Goal: Task Accomplishment & Management: Manage account settings

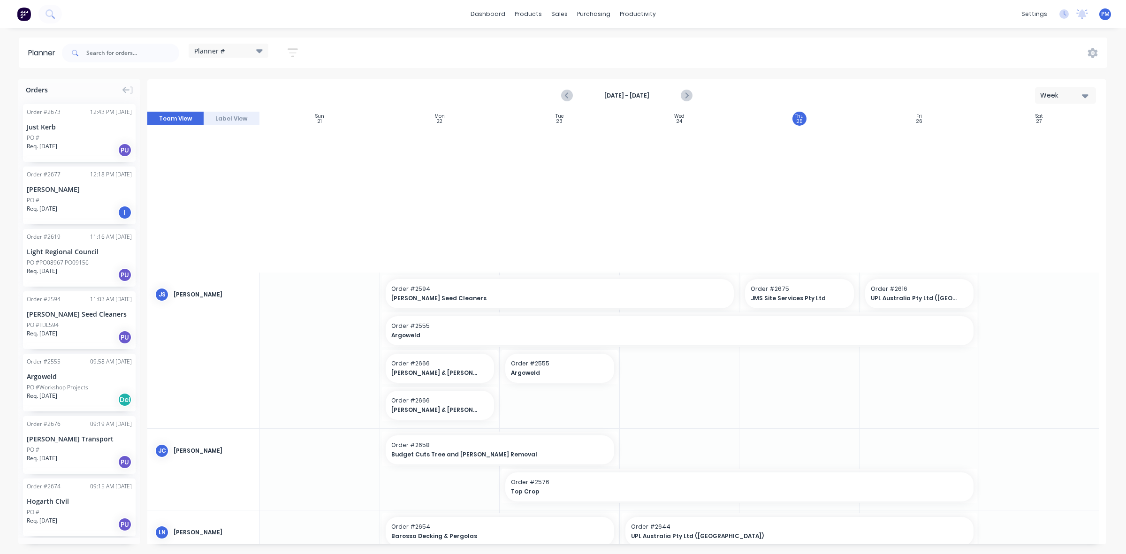
scroll to position [396, 0]
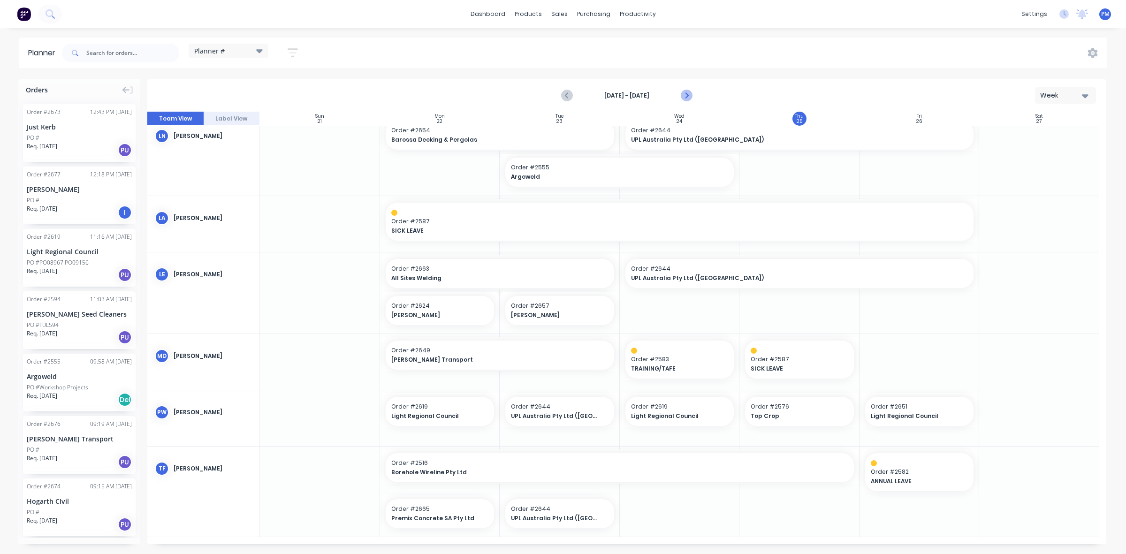
click at [685, 94] on icon "Next page" at bounding box center [685, 95] width 11 height 11
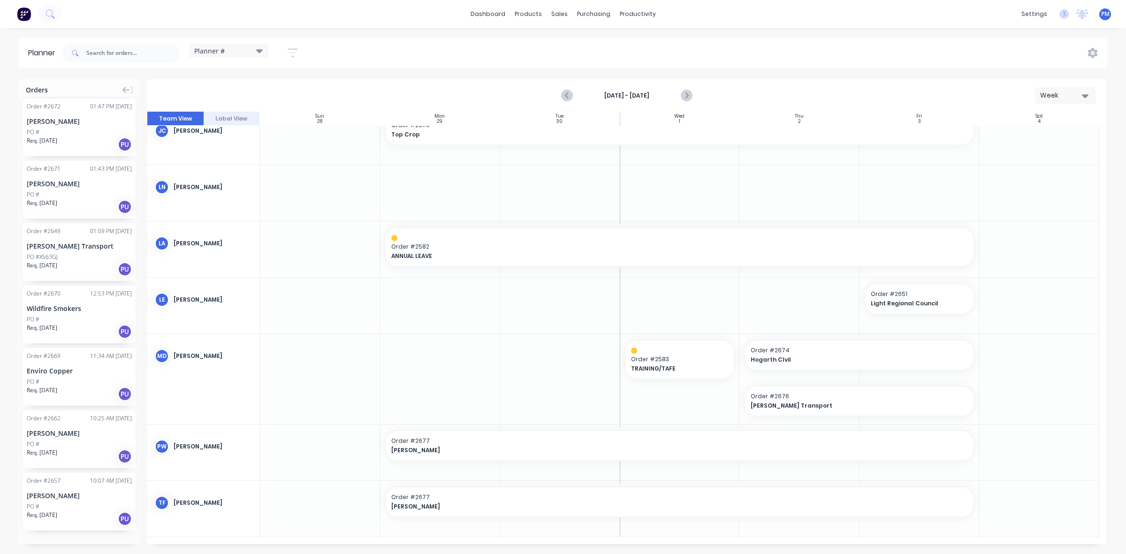
scroll to position [875, 0]
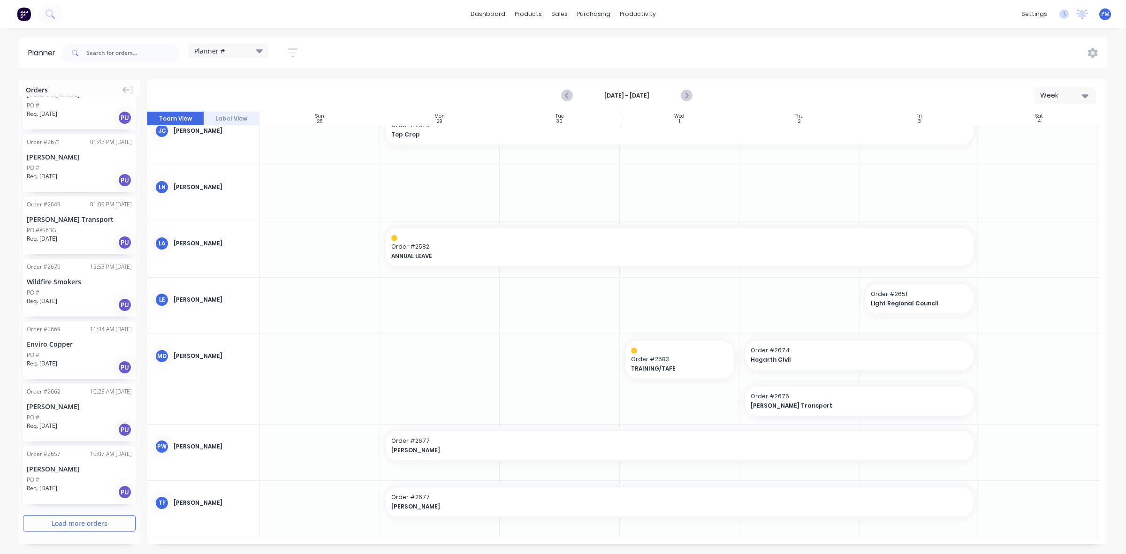
click at [65, 521] on button "Load more orders" at bounding box center [79, 523] width 113 height 16
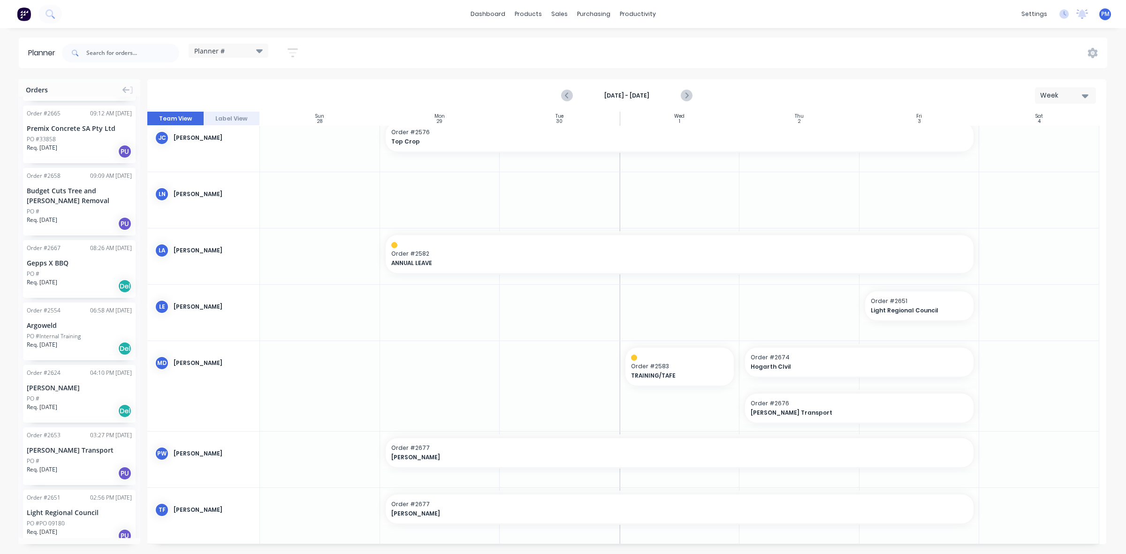
scroll to position [2142, 0]
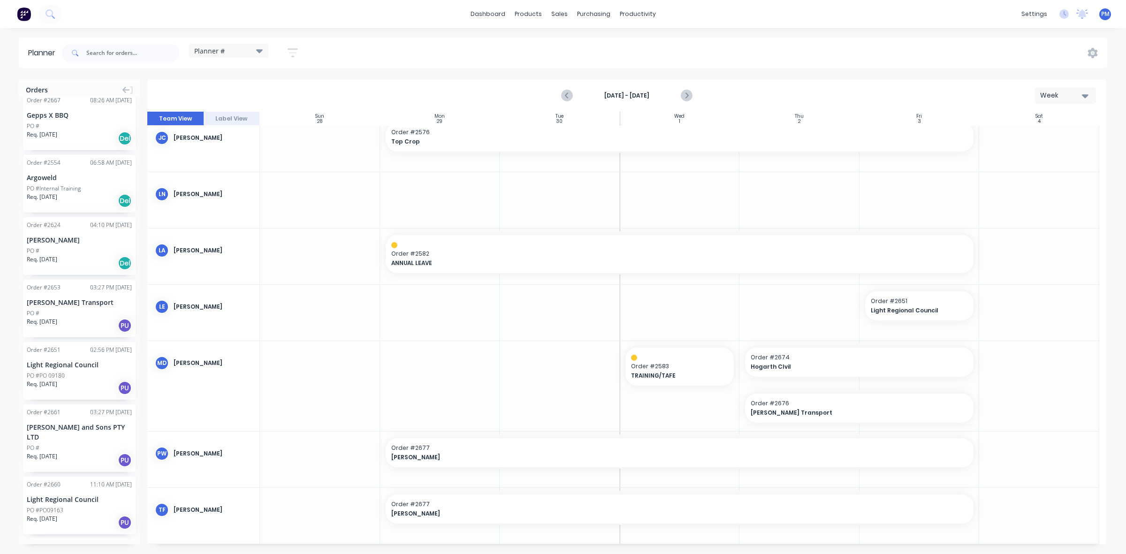
click at [75, 546] on button "Load more orders" at bounding box center [79, 554] width 113 height 16
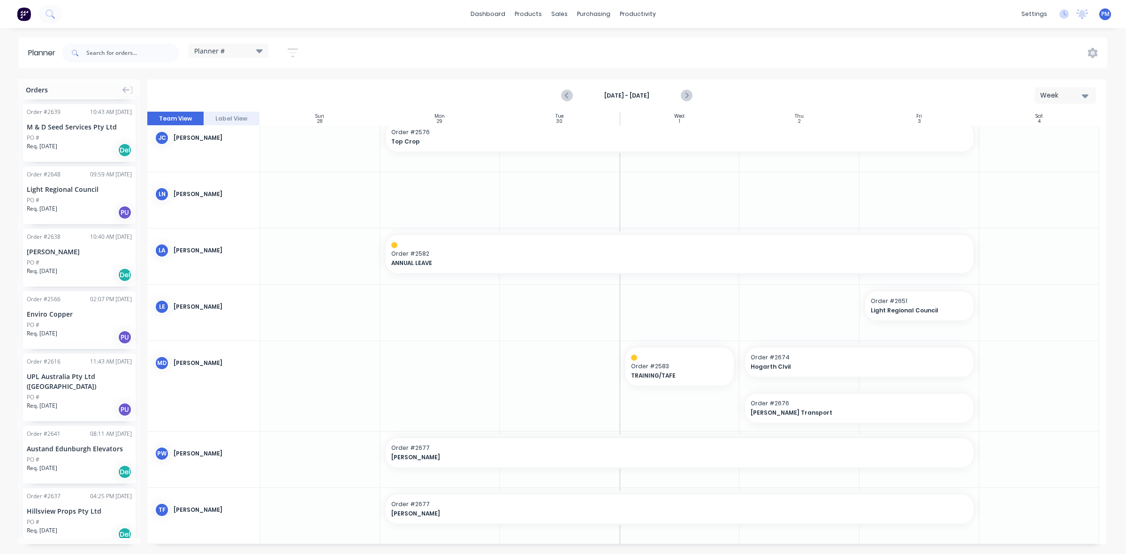
scroll to position [3448, 0]
click at [69, 554] on button "Load more orders" at bounding box center [79, 564] width 113 height 16
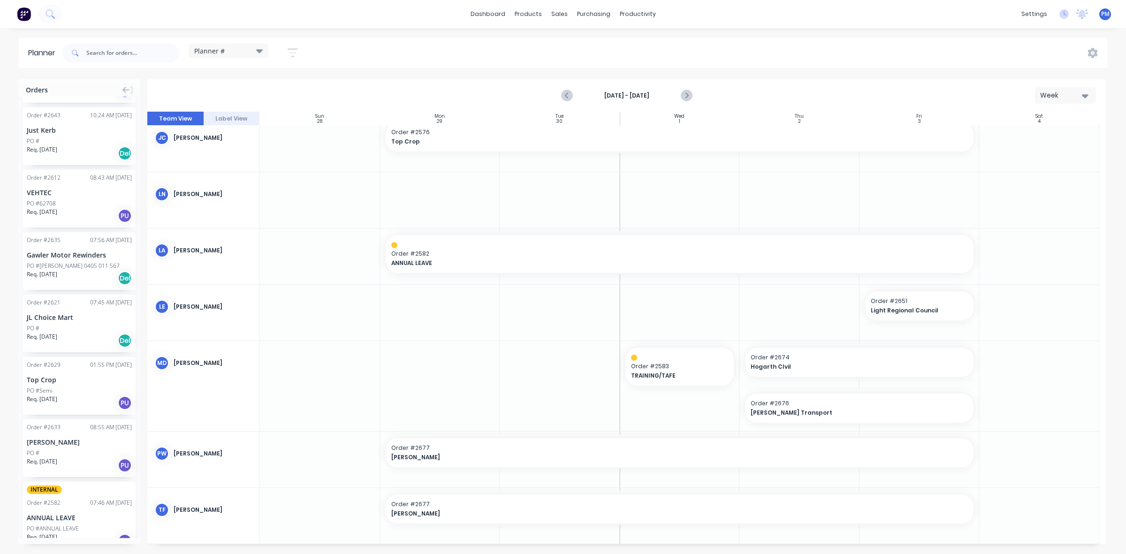
scroll to position [4152, 0]
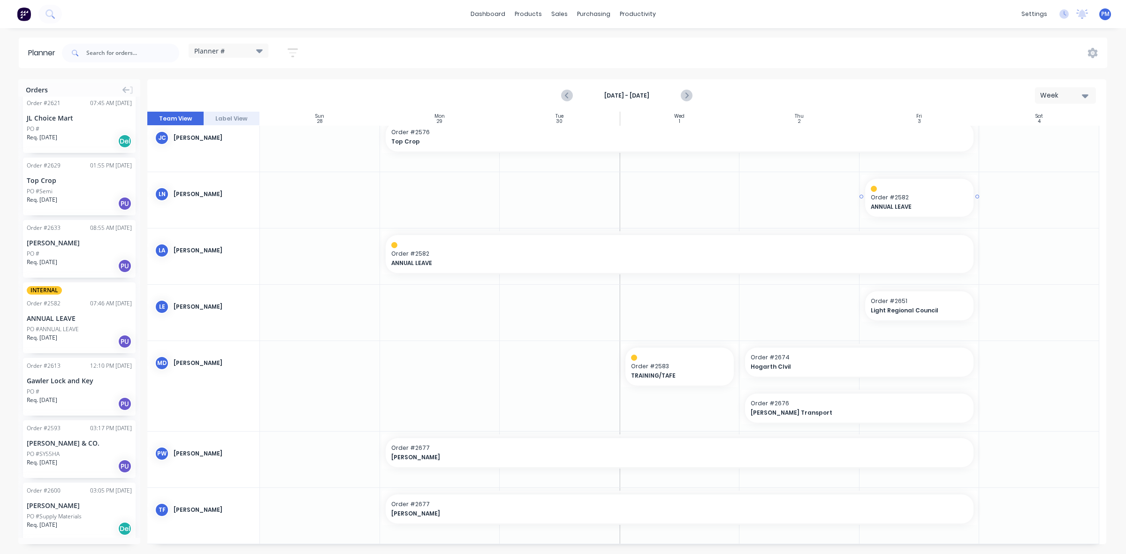
drag, startPoint x: 74, startPoint y: 281, endPoint x: 874, endPoint y: 203, distance: 803.3
click at [1035, 263] on div at bounding box center [1039, 256] width 120 height 56
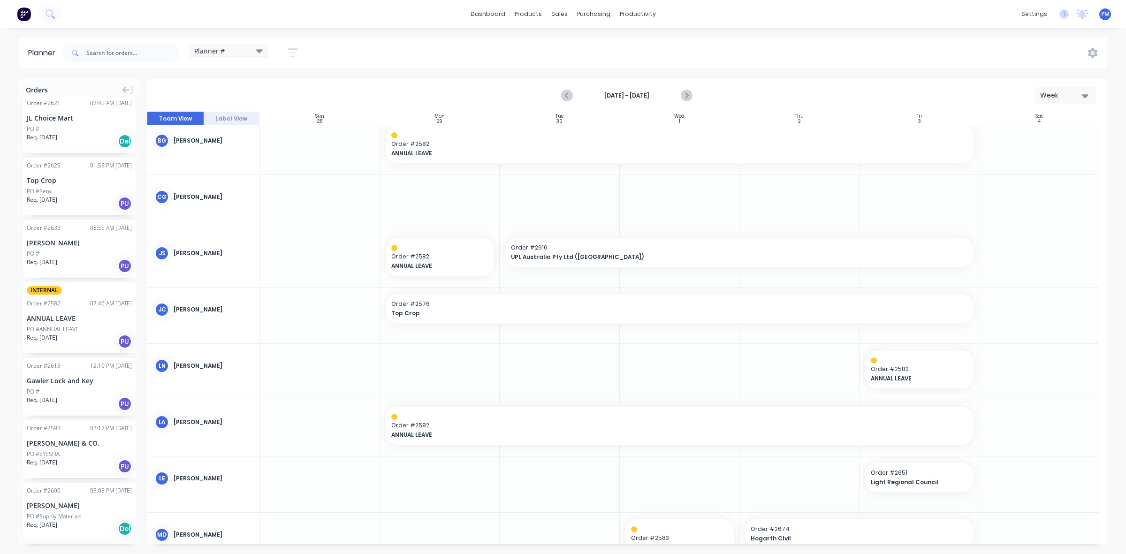
scroll to position [0, 0]
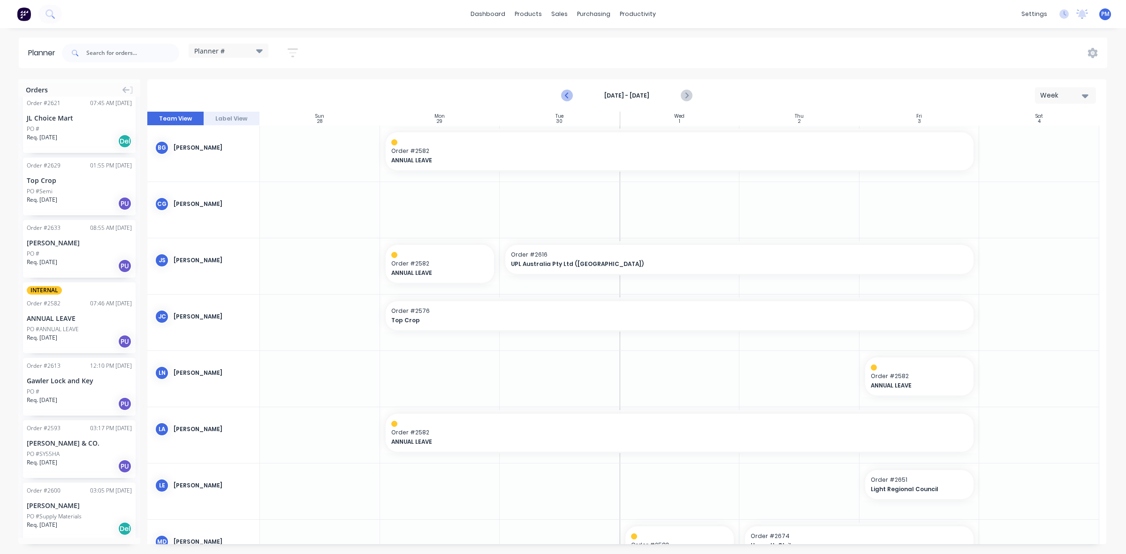
click at [568, 94] on icon "Previous page" at bounding box center [567, 95] width 11 height 11
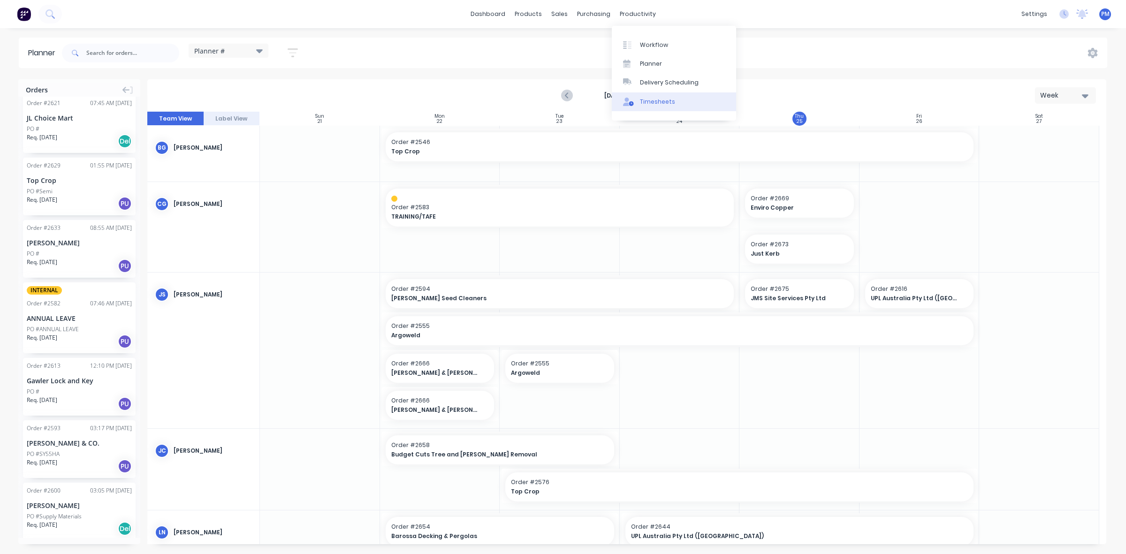
click at [658, 101] on div "Timesheets" at bounding box center [657, 102] width 35 height 8
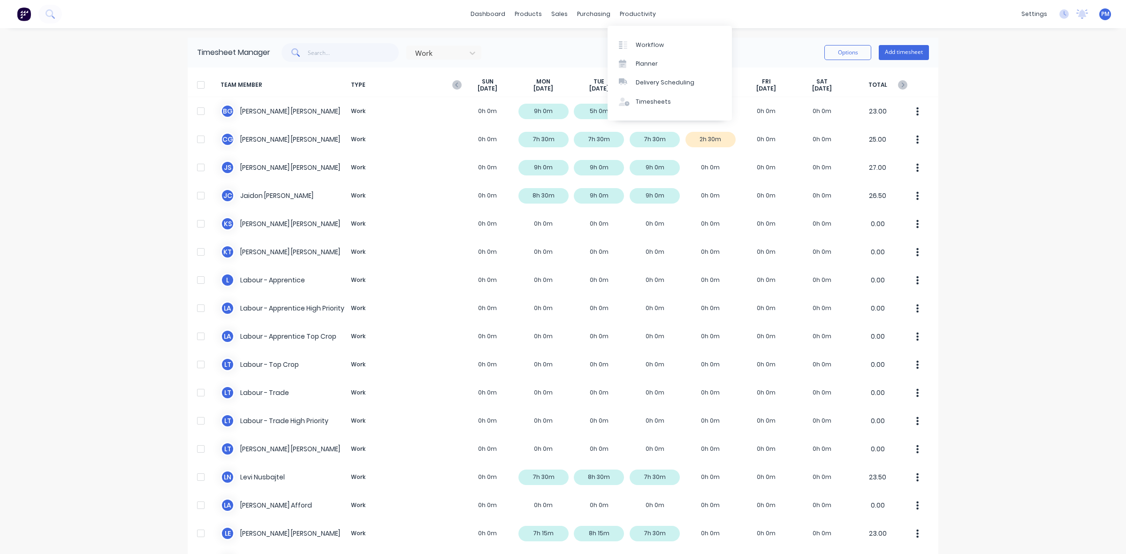
click at [555, 45] on div "Work Options Add timesheet" at bounding box center [599, 52] width 659 height 19
click at [898, 84] on icon "button" at bounding box center [902, 84] width 9 height 9
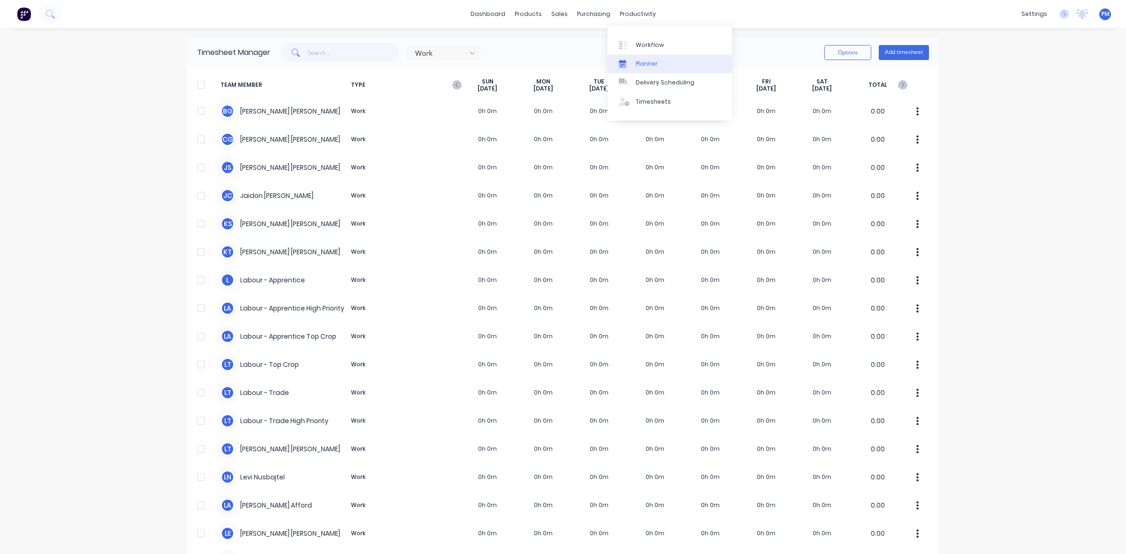
click at [648, 60] on div "Planner" at bounding box center [647, 64] width 22 height 8
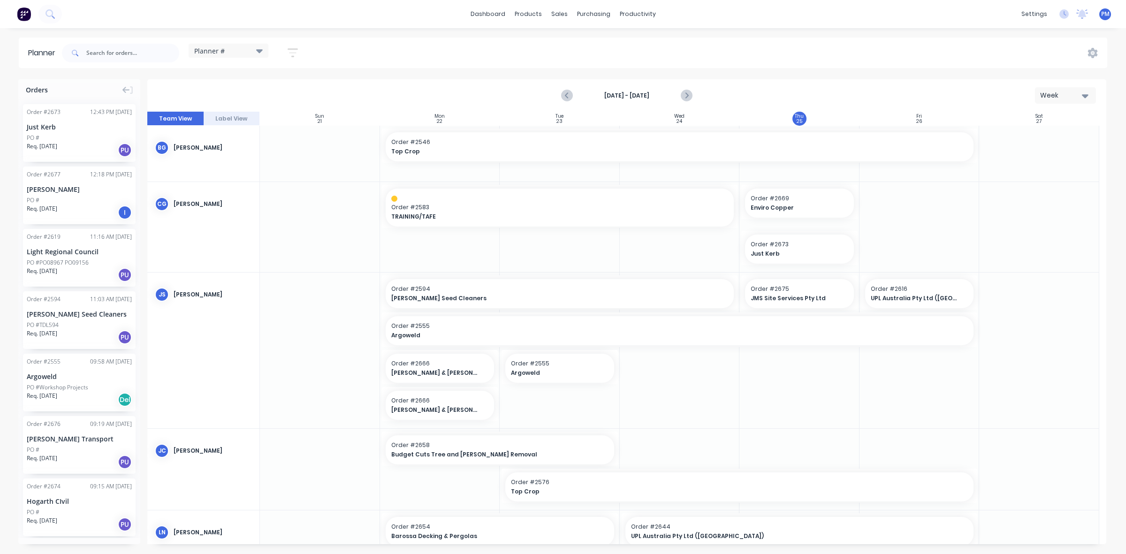
click at [77, 137] on div "PO #" at bounding box center [79, 138] width 105 height 8
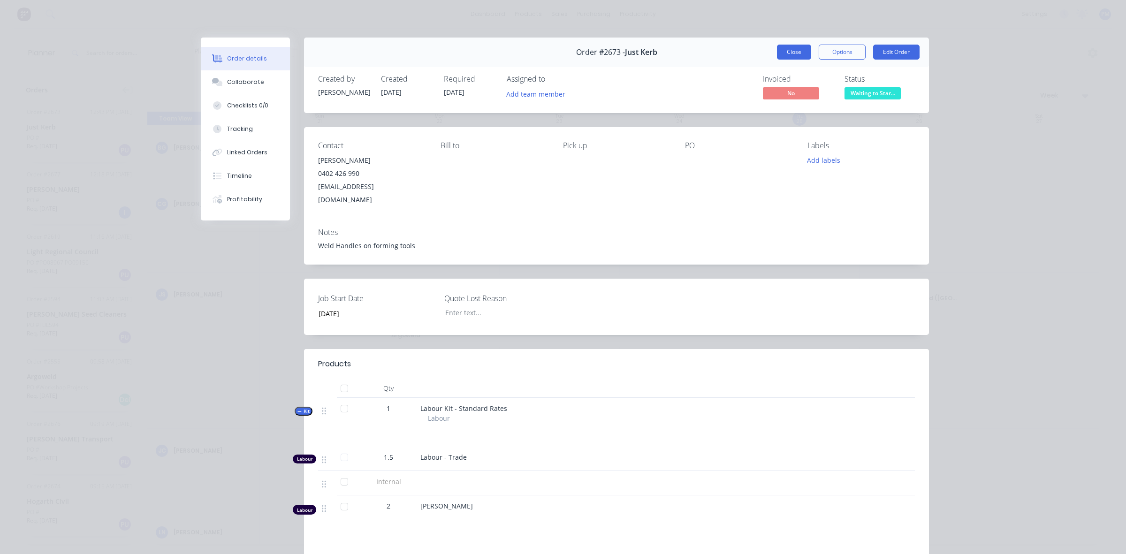
click at [794, 52] on button "Close" at bounding box center [794, 52] width 34 height 15
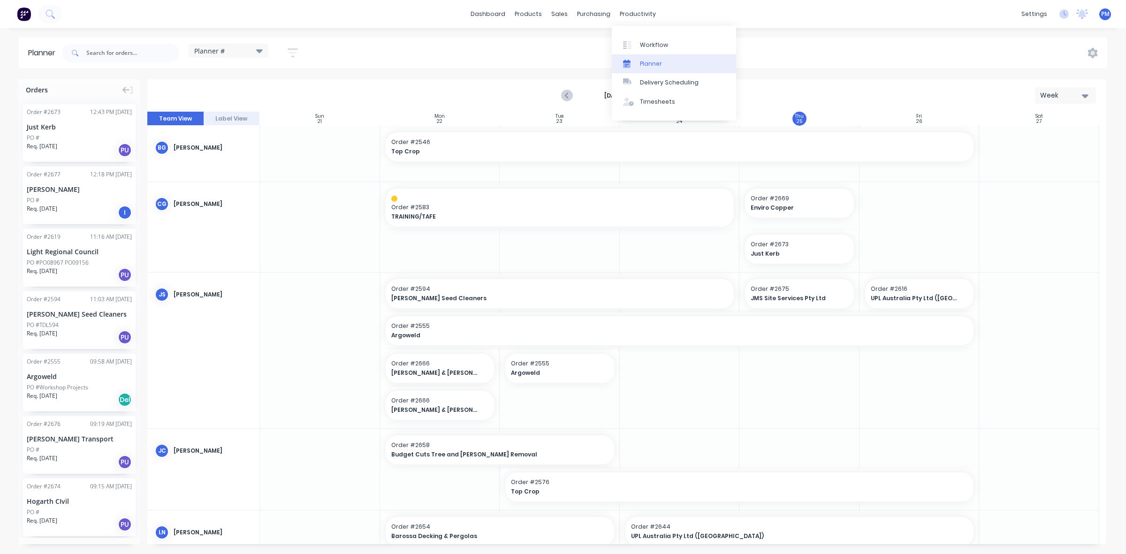
click at [646, 59] on link "Planner" at bounding box center [674, 63] width 124 height 19
click at [558, 16] on div "sales" at bounding box center [560, 14] width 26 height 14
click at [586, 39] on link "Sales Orders" at bounding box center [609, 44] width 124 height 19
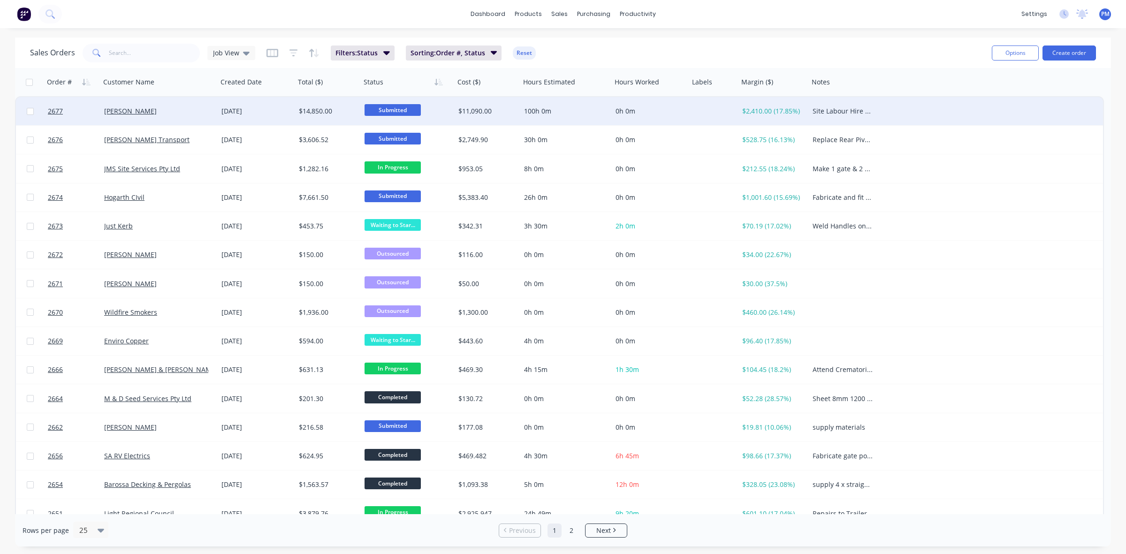
click at [161, 115] on div "[PERSON_NAME]" at bounding box center [158, 111] width 117 height 28
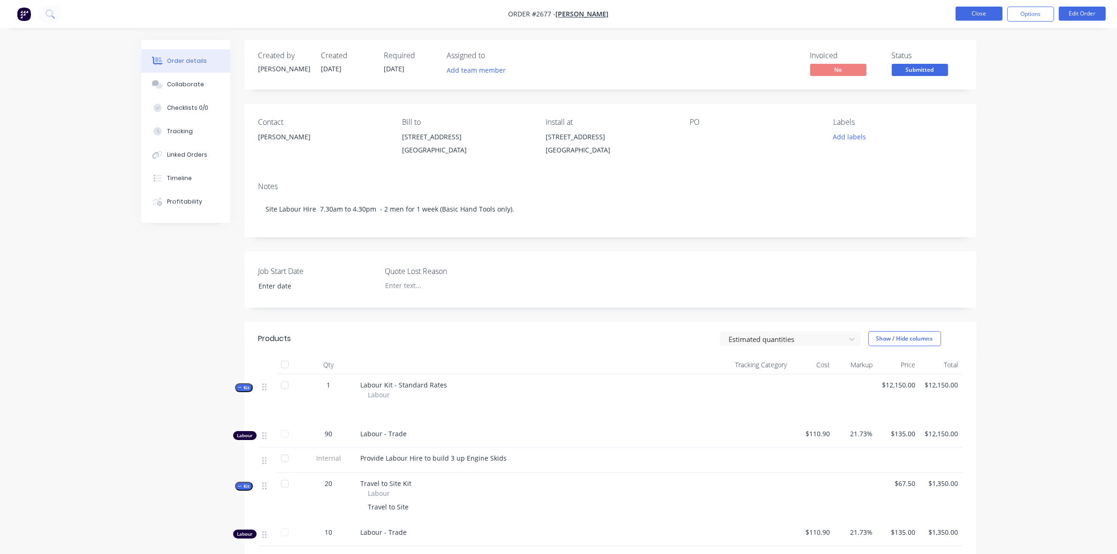
click at [960, 19] on button "Close" at bounding box center [979, 14] width 47 height 14
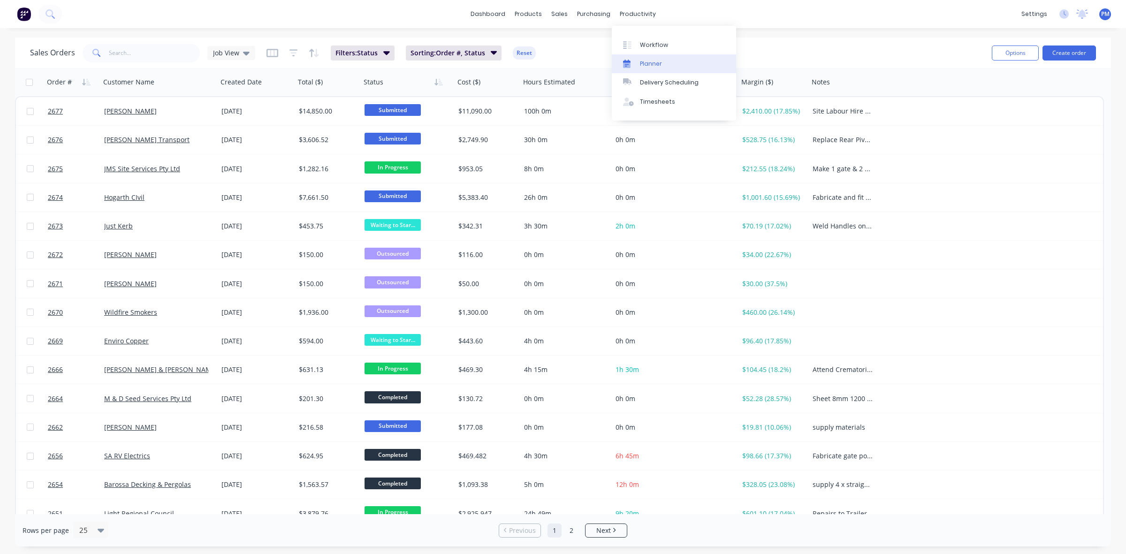
click at [658, 63] on div "Planner" at bounding box center [651, 64] width 22 height 8
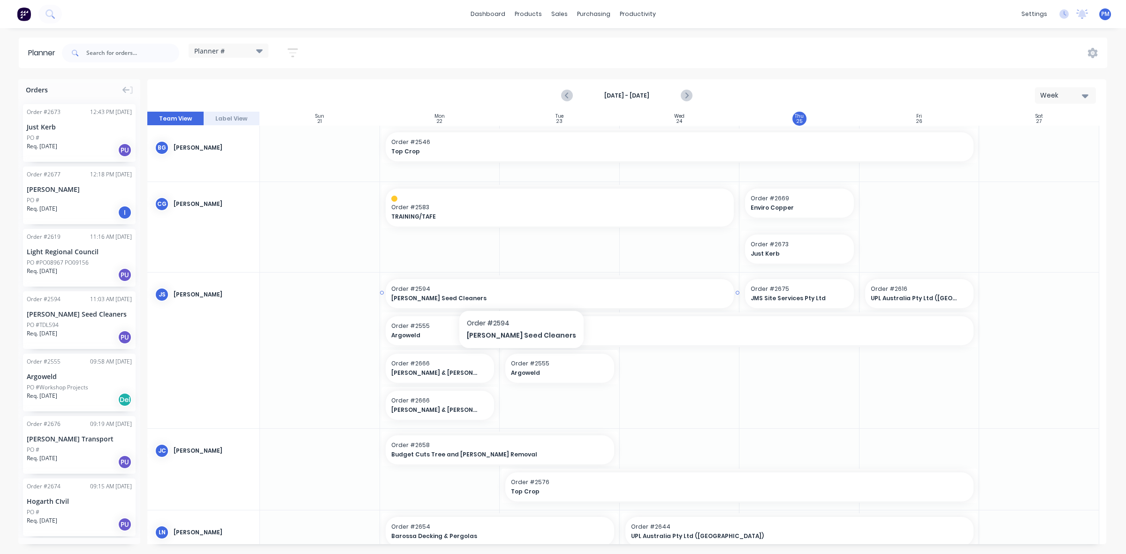
click at [507, 294] on div "[PERSON_NAME] Seed Cleaners" at bounding box center [559, 298] width 337 height 9
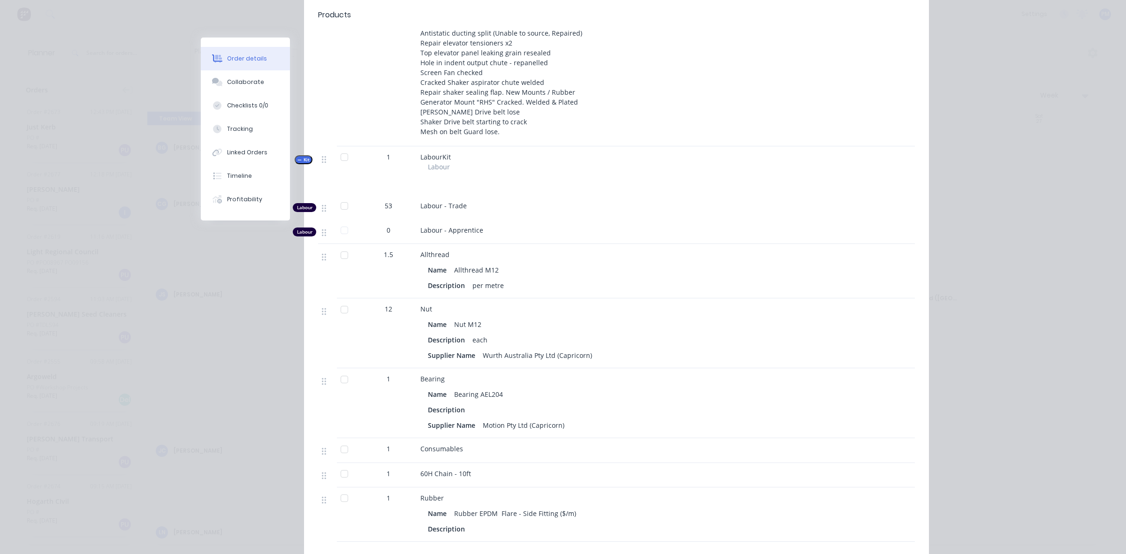
scroll to position [469, 0]
click at [230, 123] on button "Tracking" at bounding box center [245, 128] width 89 height 23
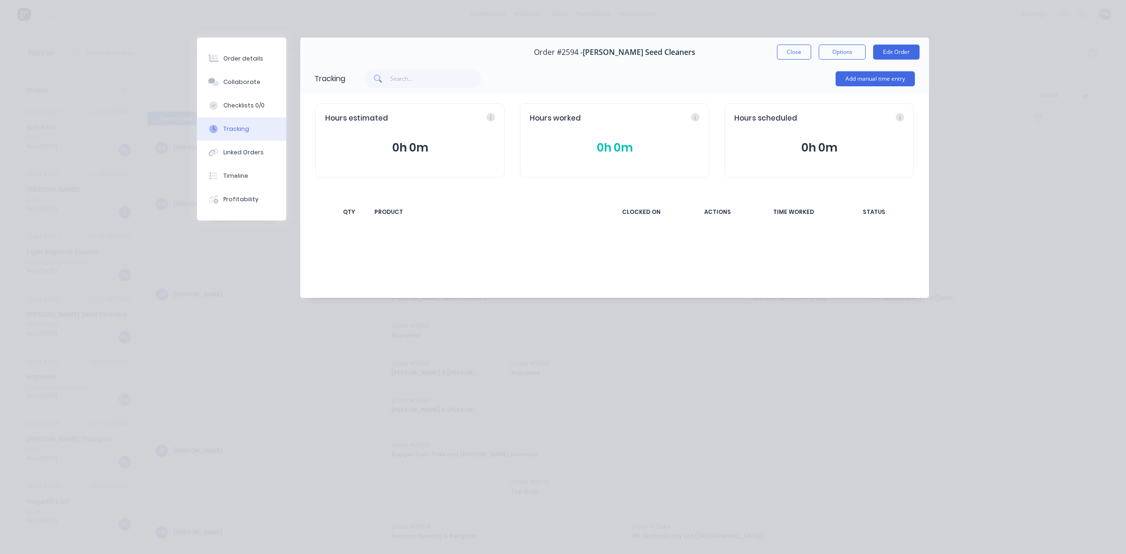
scroll to position [0, 0]
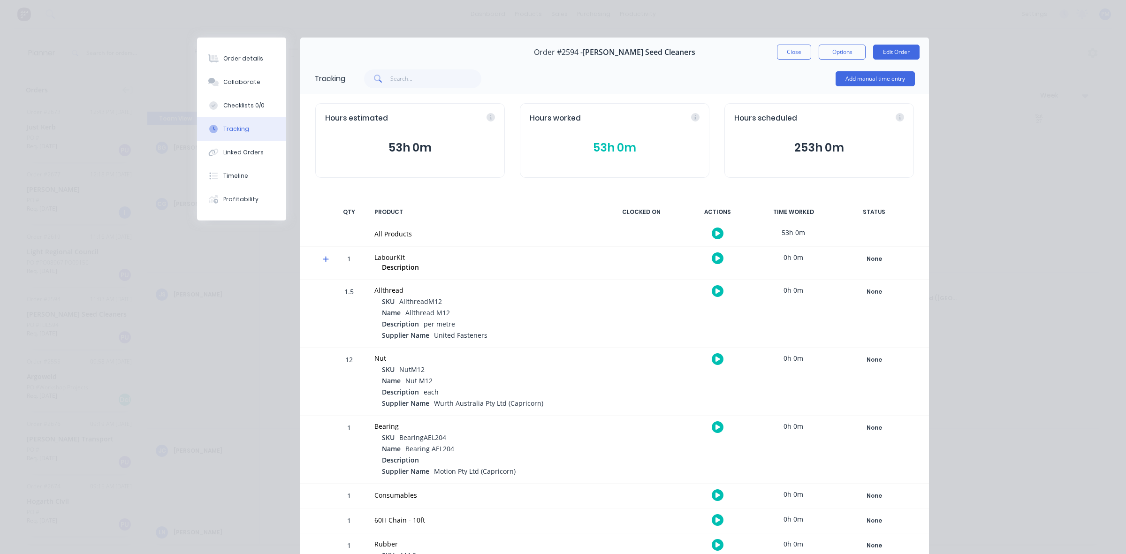
click at [601, 147] on button "53h 0m" at bounding box center [615, 148] width 170 height 18
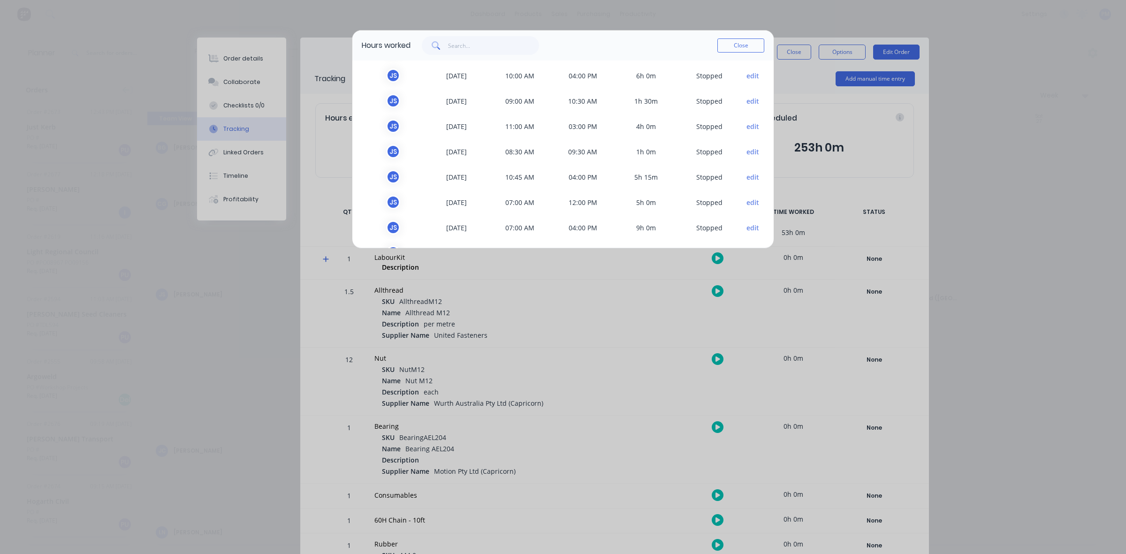
scroll to position [155, 0]
click at [753, 47] on button "Close" at bounding box center [740, 45] width 47 height 14
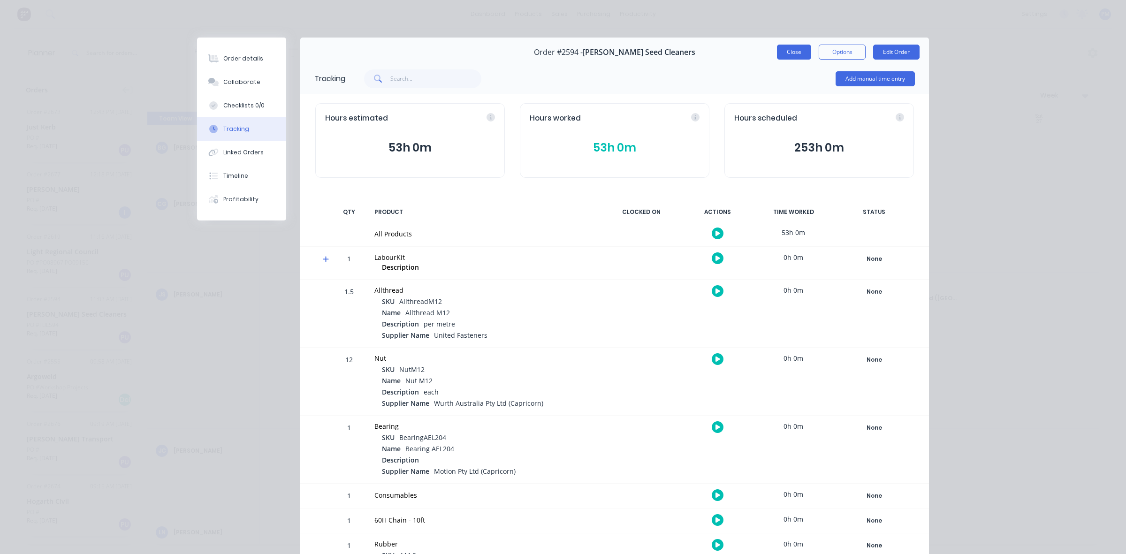
click at [791, 52] on button "Close" at bounding box center [794, 52] width 34 height 15
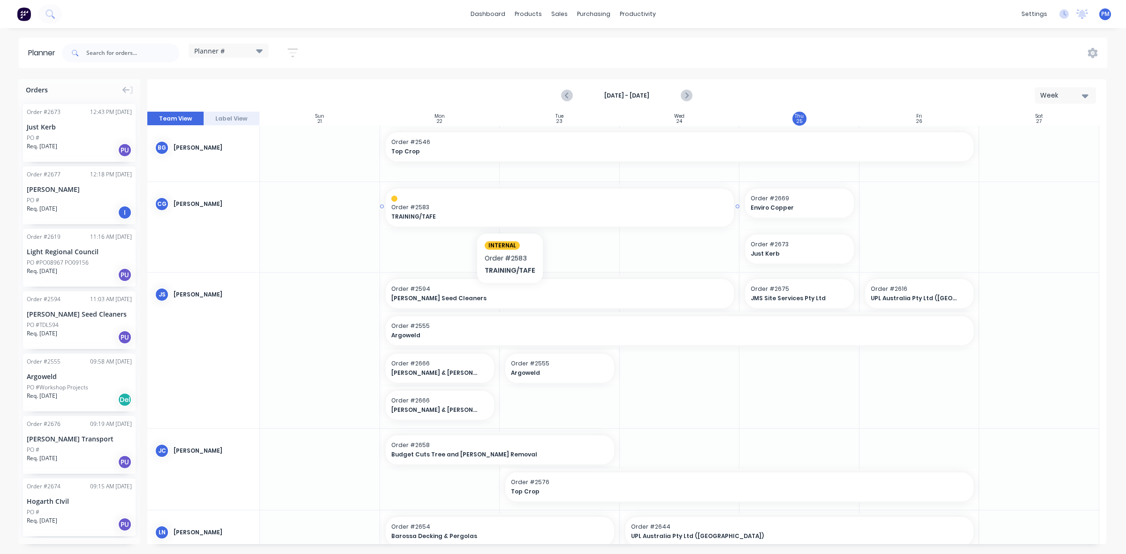
click at [509, 213] on span "TRAINING/TAFE" at bounding box center [543, 217] width 304 height 8
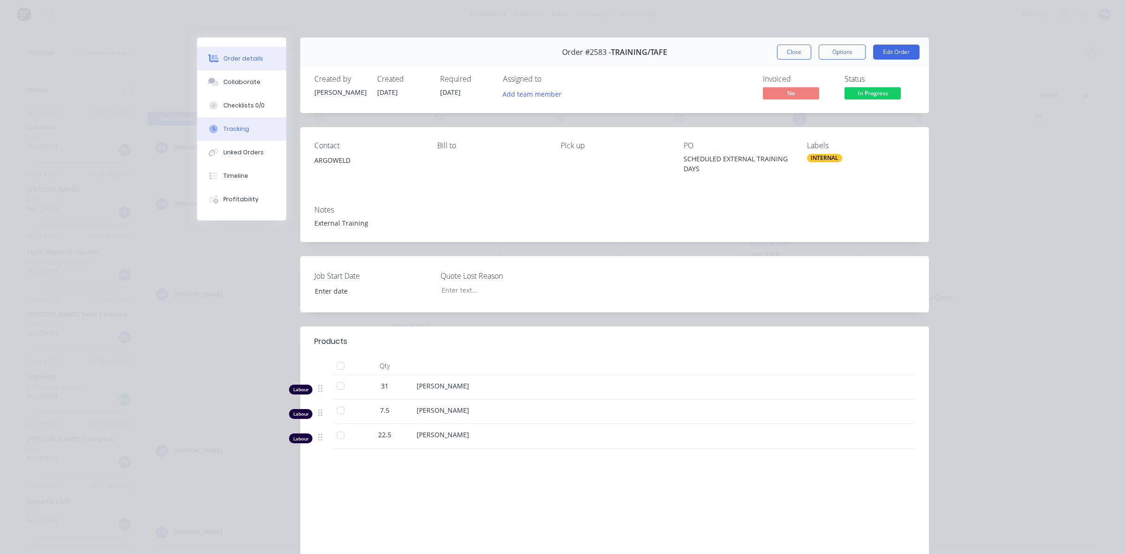
click at [235, 125] on div "Tracking" at bounding box center [236, 129] width 26 height 8
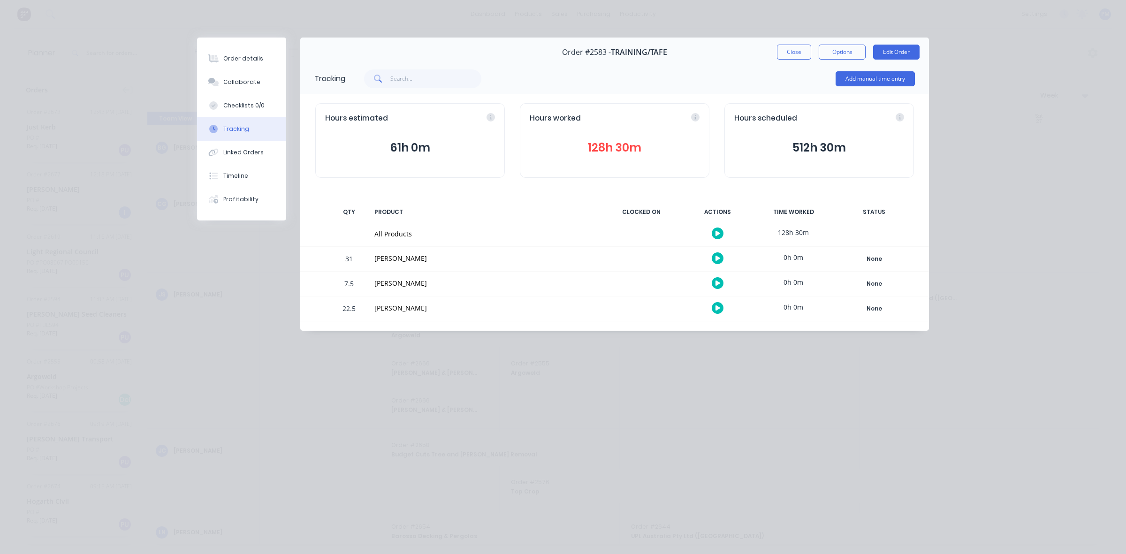
click at [788, 54] on button "Close" at bounding box center [794, 52] width 34 height 15
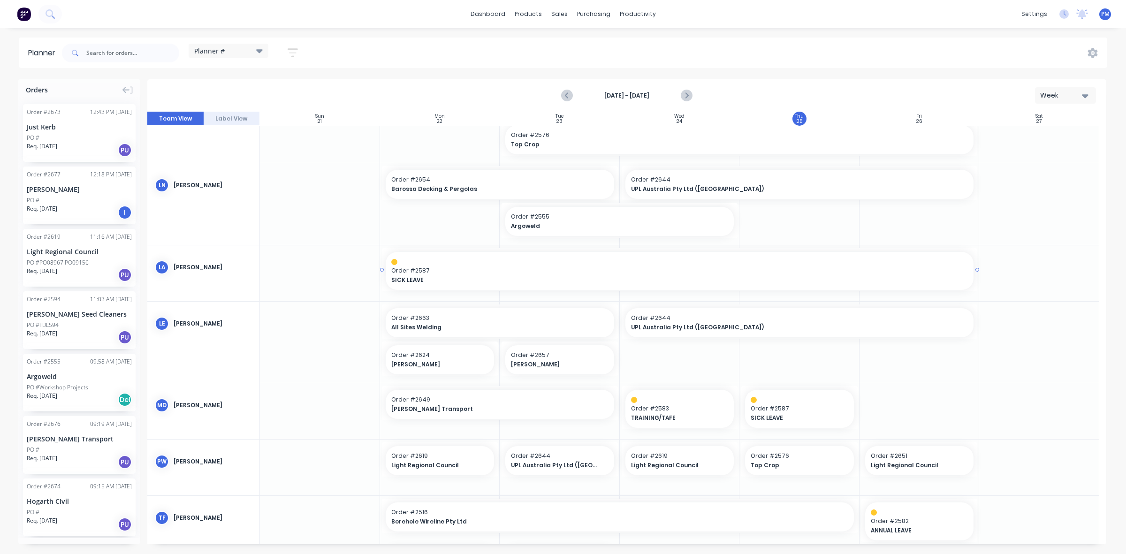
scroll to position [396, 0]
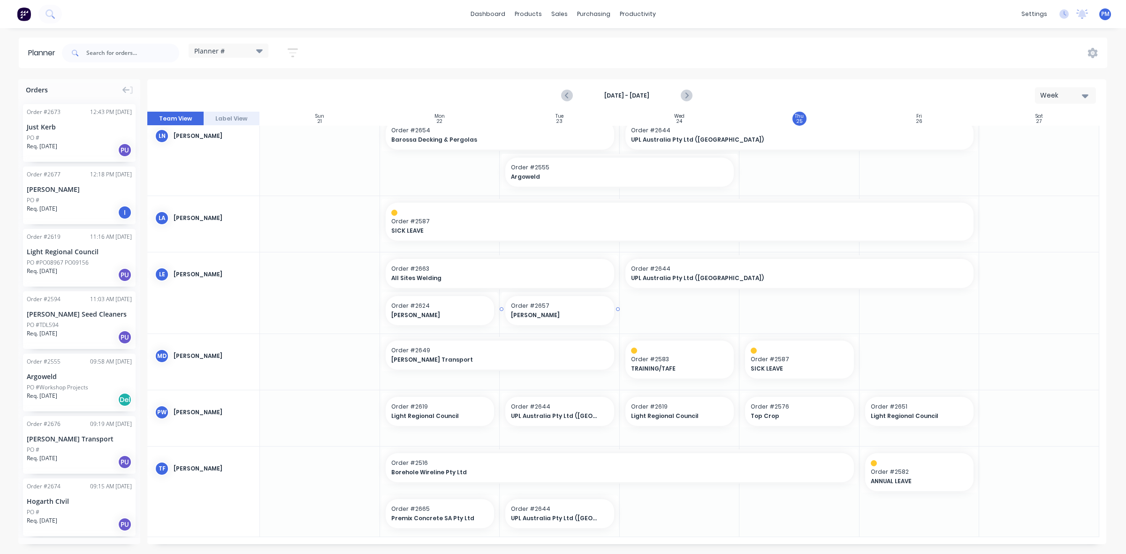
click at [547, 316] on span "[PERSON_NAME]" at bounding box center [555, 315] width 88 height 8
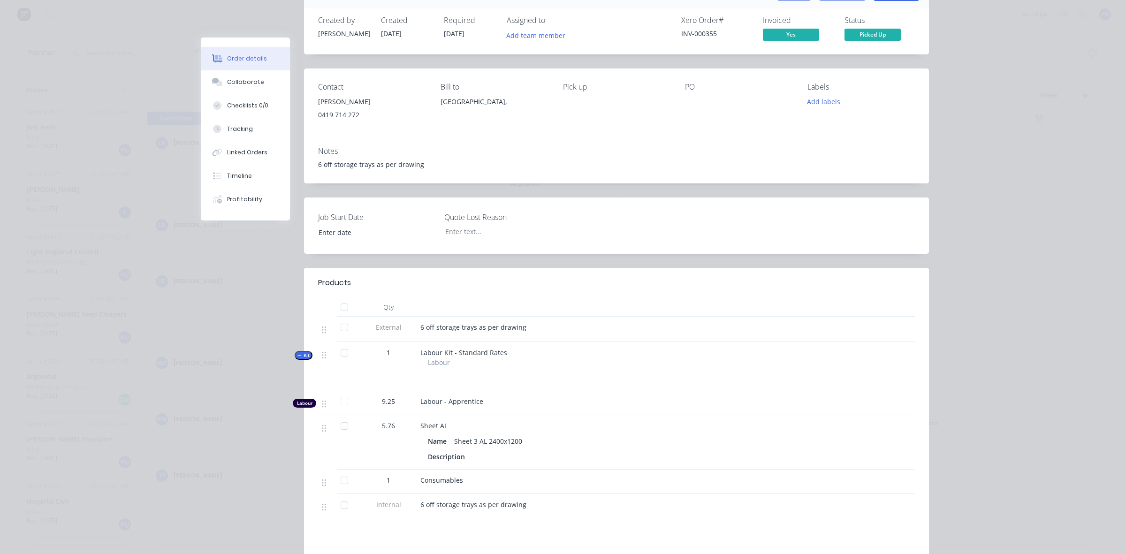
scroll to position [0, 0]
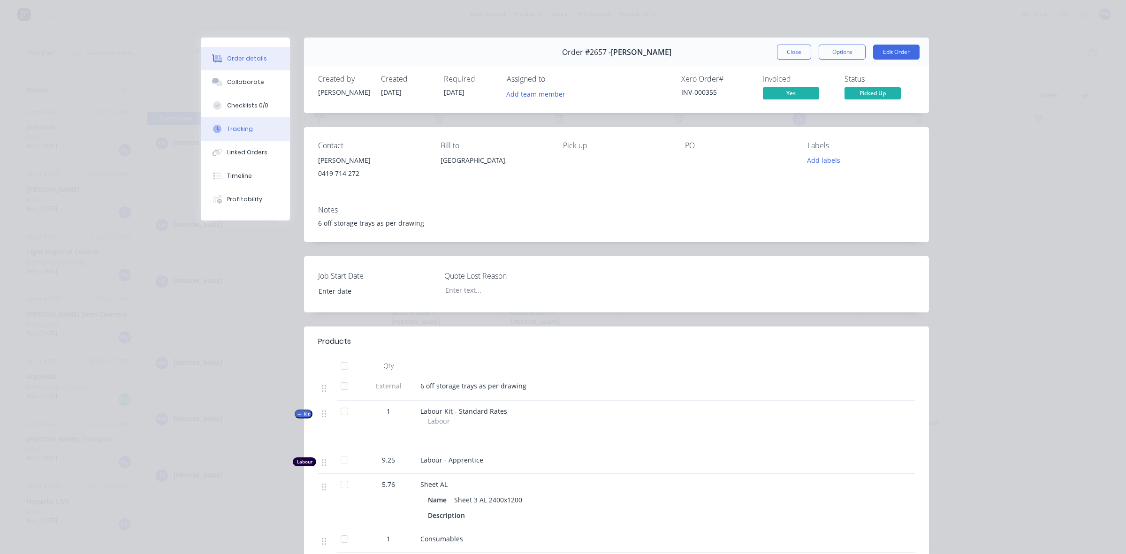
click at [233, 125] on div "Tracking" at bounding box center [240, 129] width 26 height 8
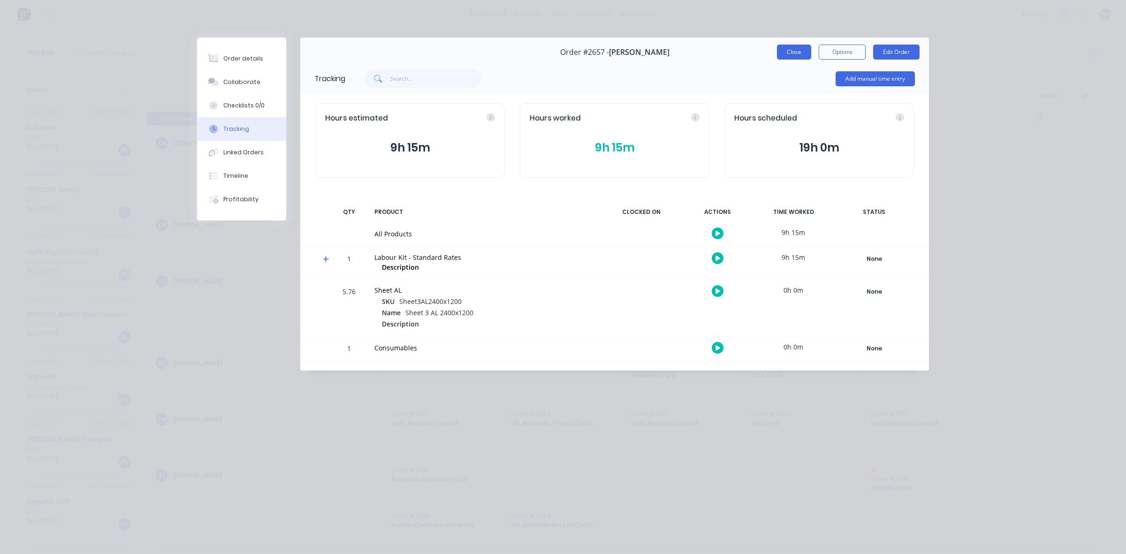
click at [794, 54] on button "Close" at bounding box center [794, 52] width 34 height 15
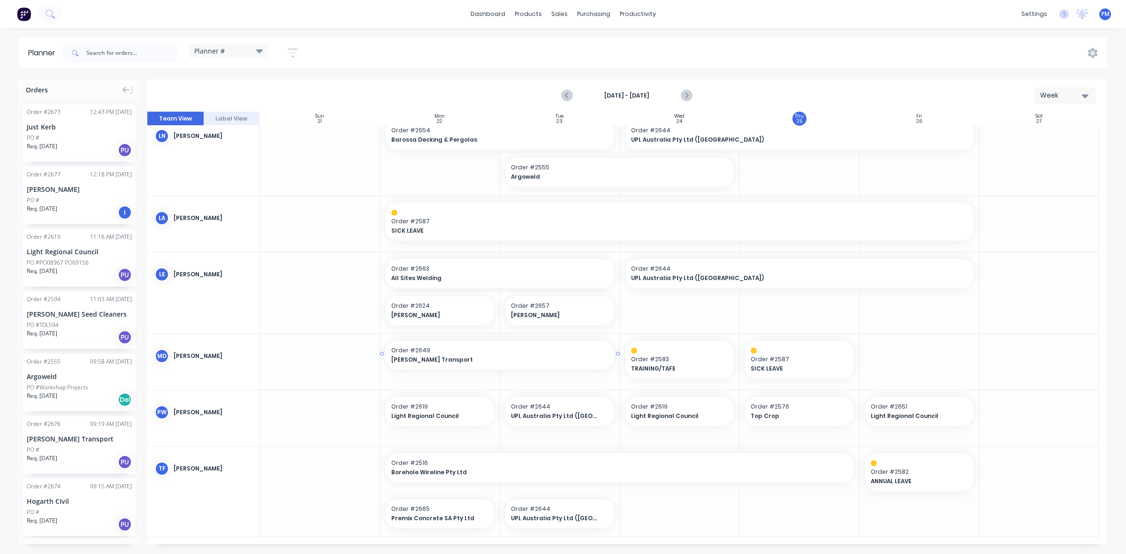
scroll to position [389, 0]
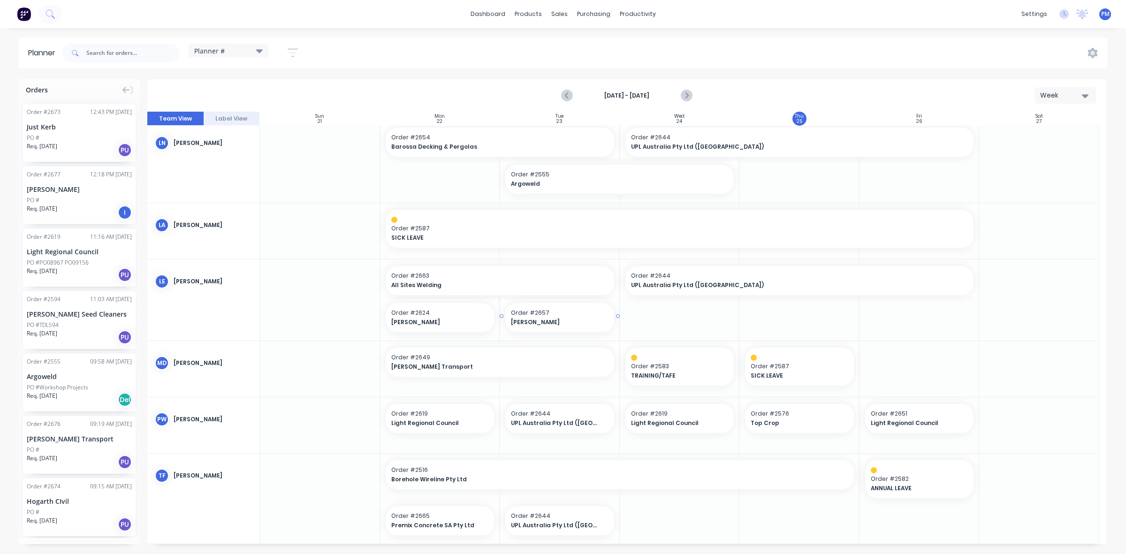
click at [562, 313] on span "Order # 2657" at bounding box center [560, 313] width 98 height 8
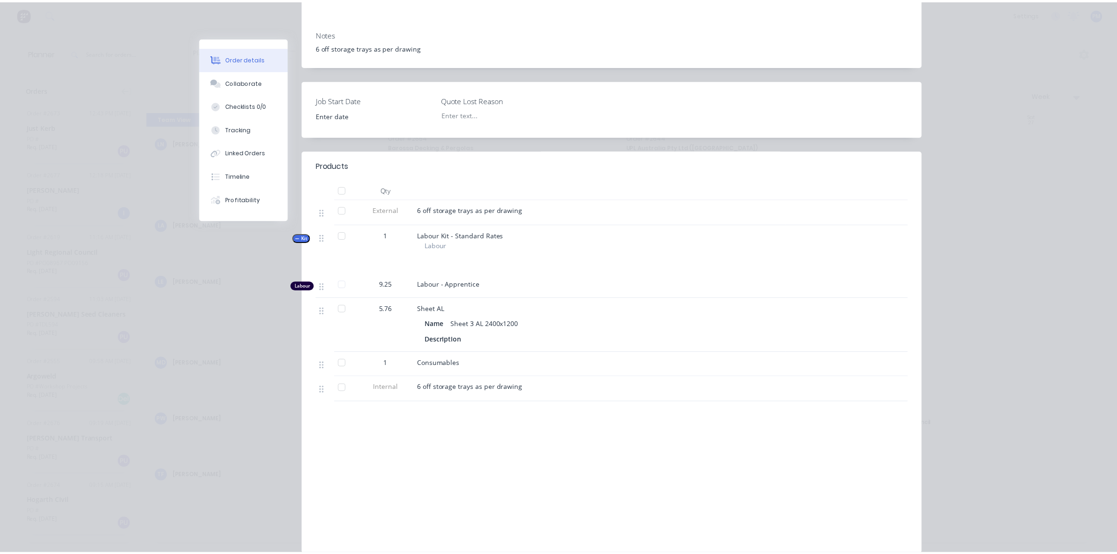
scroll to position [0, 0]
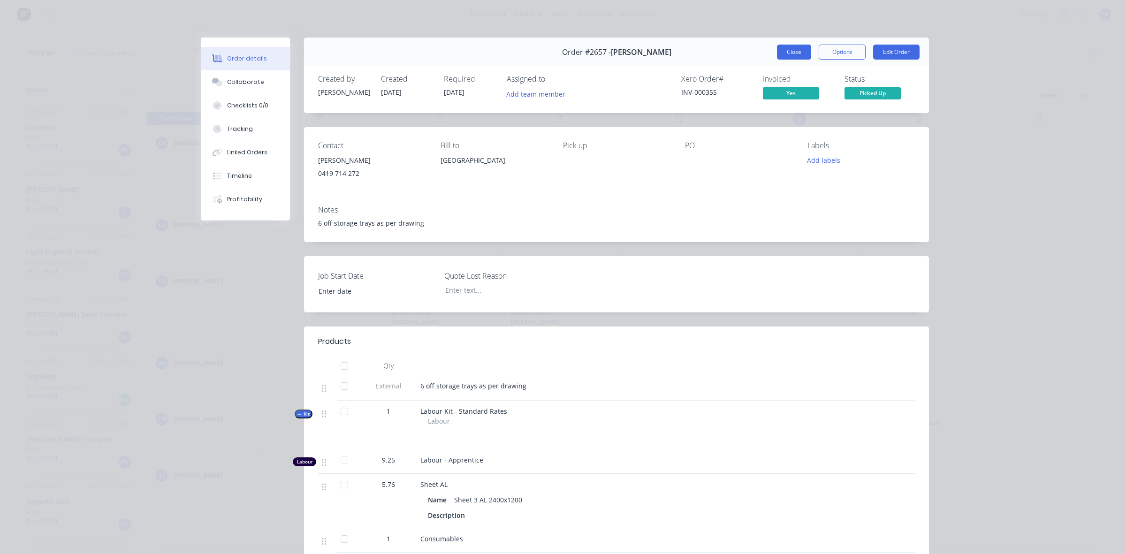
click at [795, 47] on button "Close" at bounding box center [794, 52] width 34 height 15
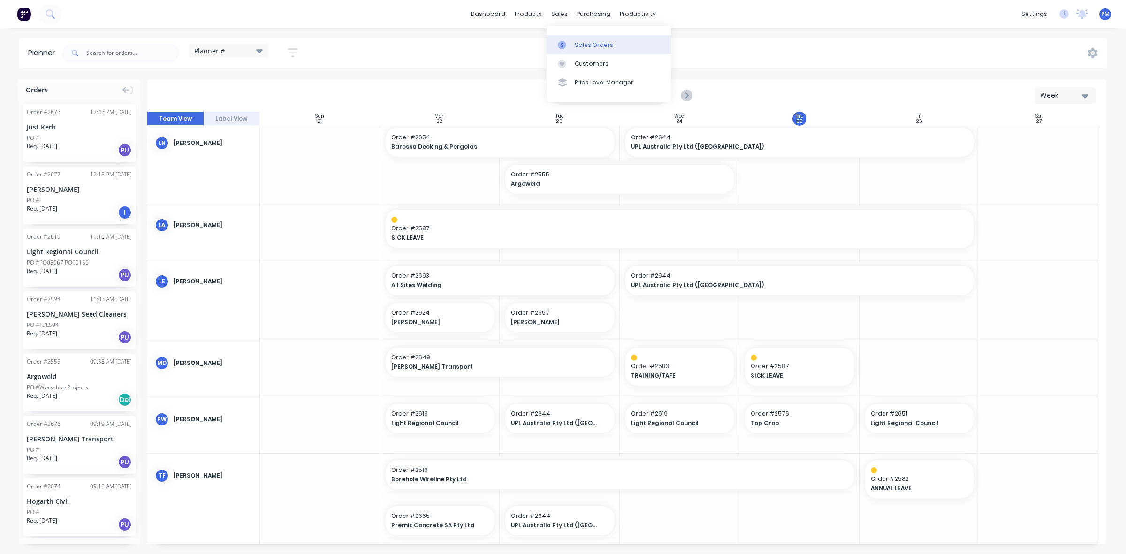
click at [581, 43] on div "Sales Orders" at bounding box center [594, 45] width 38 height 8
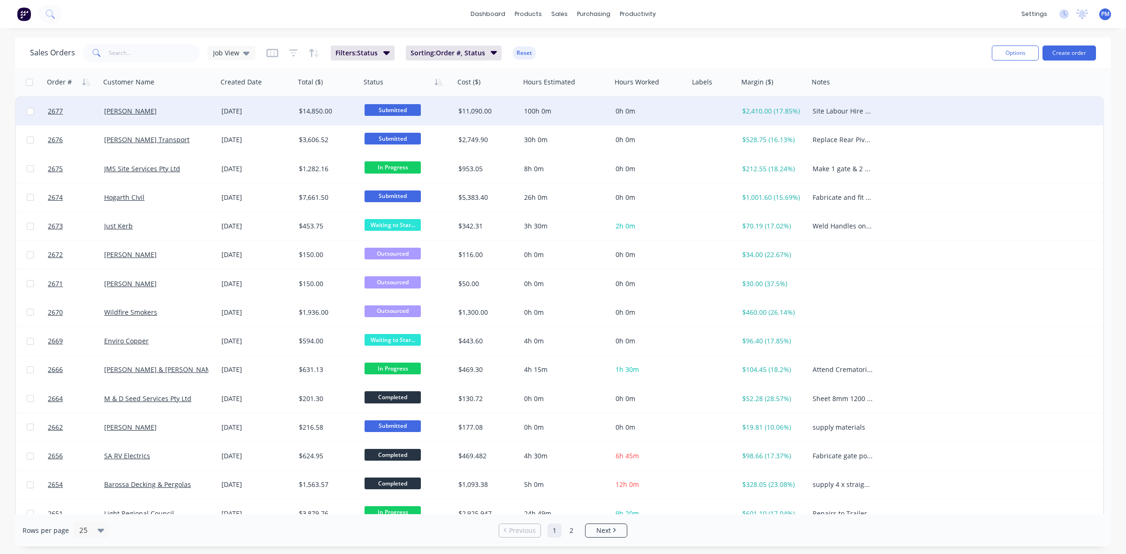
click at [191, 113] on div "[PERSON_NAME]" at bounding box center [156, 111] width 104 height 9
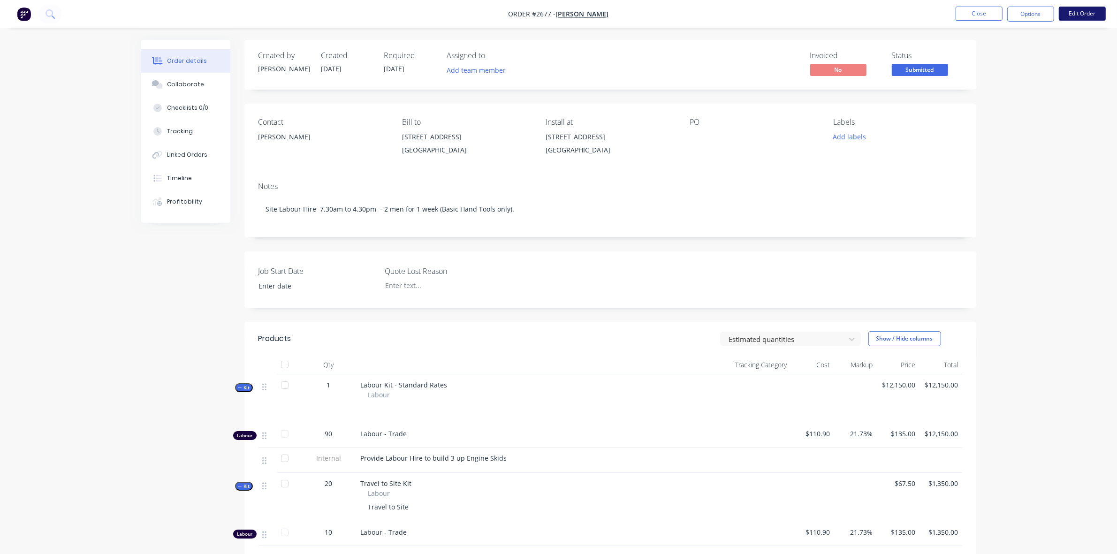
click at [1084, 15] on button "Edit Order" at bounding box center [1082, 14] width 47 height 14
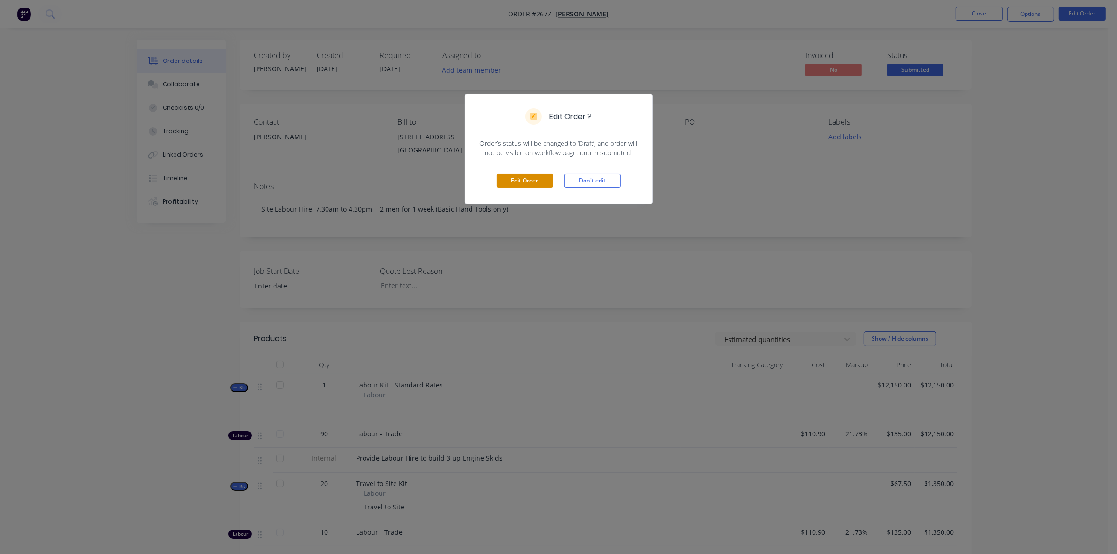
click at [518, 174] on button "Edit Order" at bounding box center [525, 181] width 56 height 14
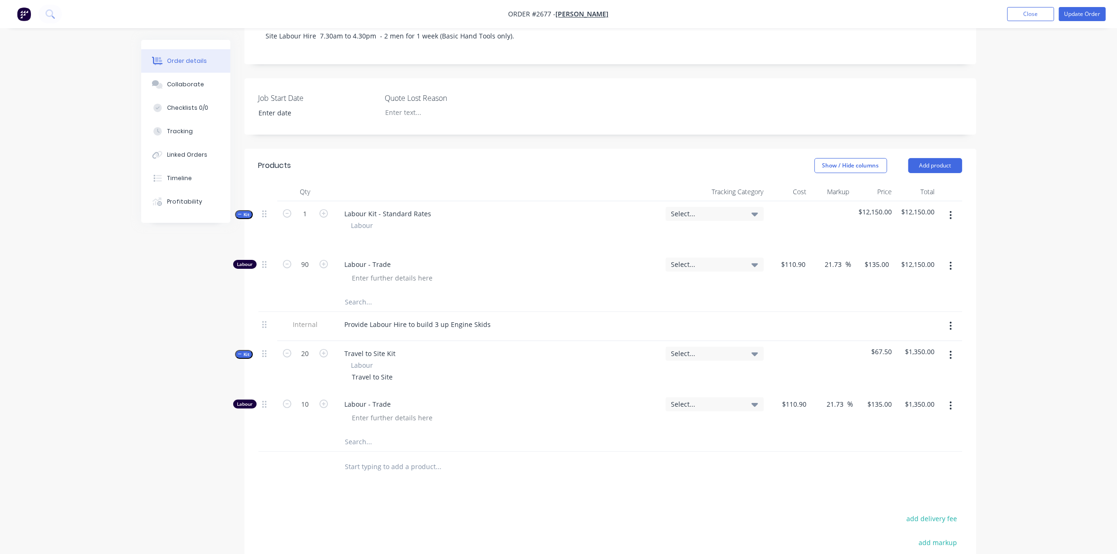
scroll to position [176, 0]
click at [1042, 16] on button "Close" at bounding box center [1030, 14] width 47 height 14
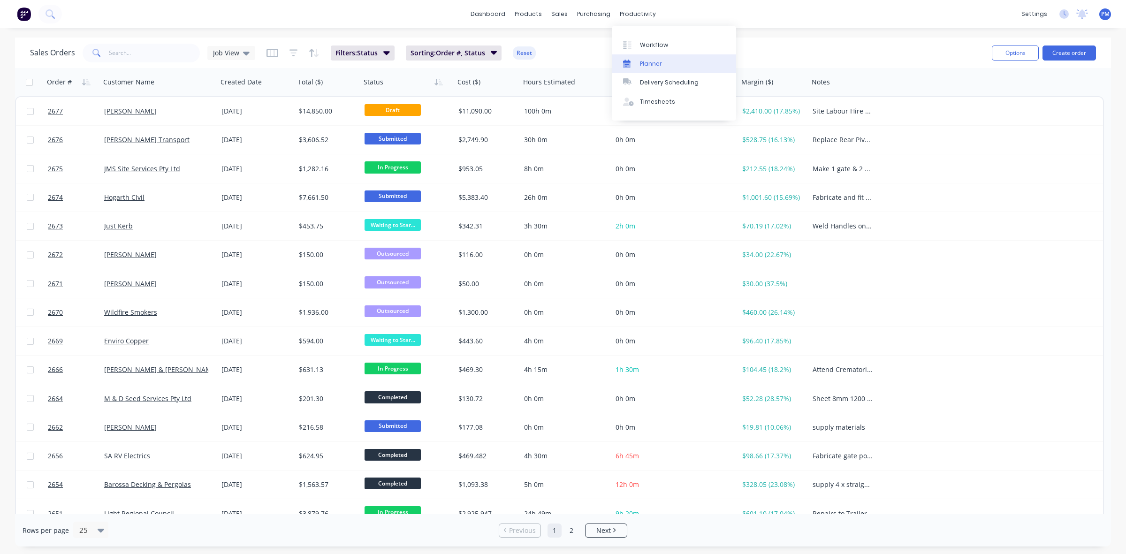
click at [646, 60] on div "Planner" at bounding box center [651, 64] width 22 height 8
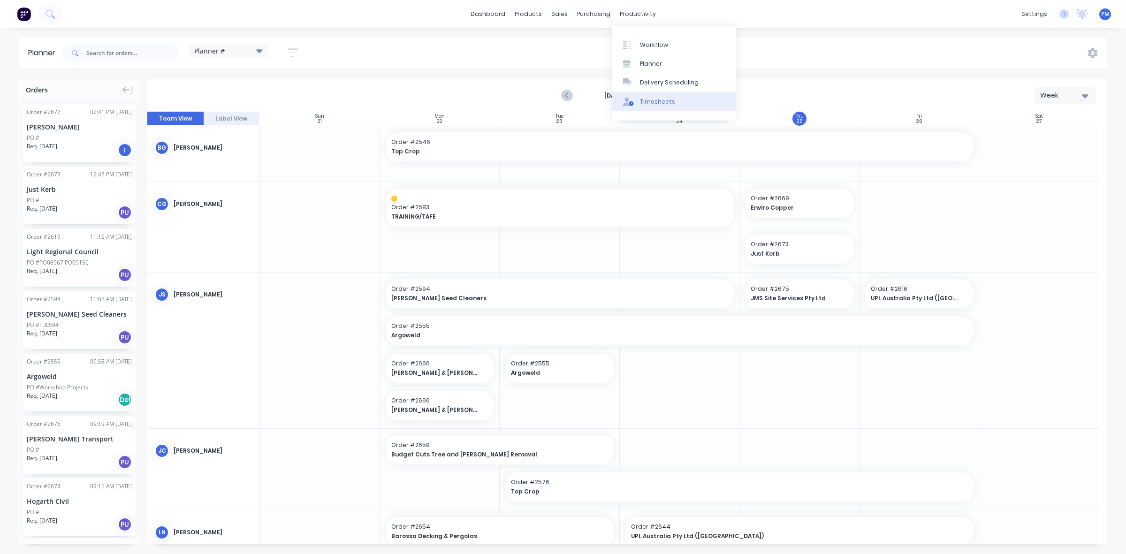
click at [653, 99] on div "Timesheets" at bounding box center [657, 102] width 35 height 8
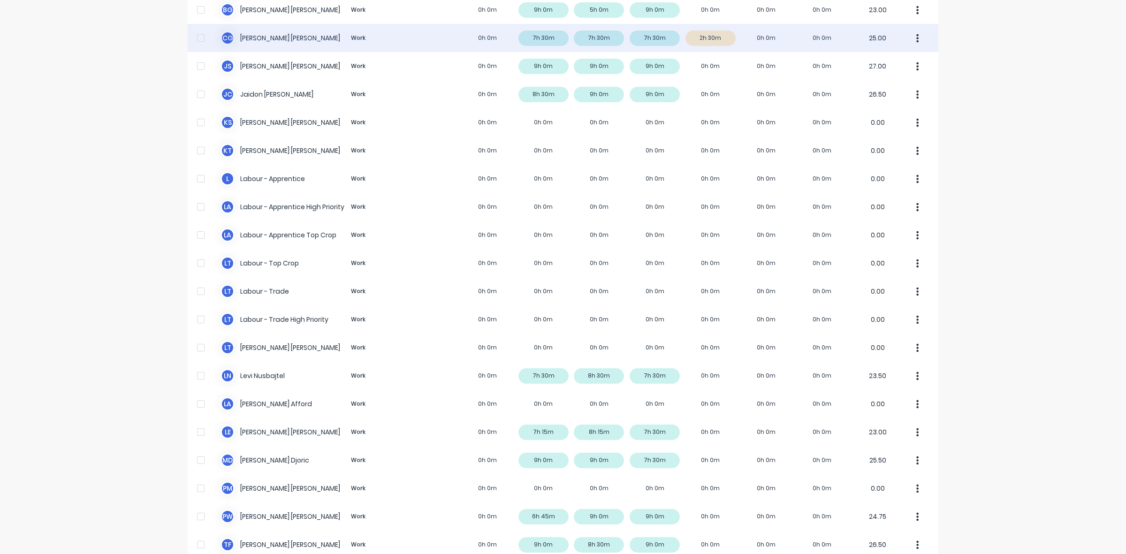
scroll to position [149, 0]
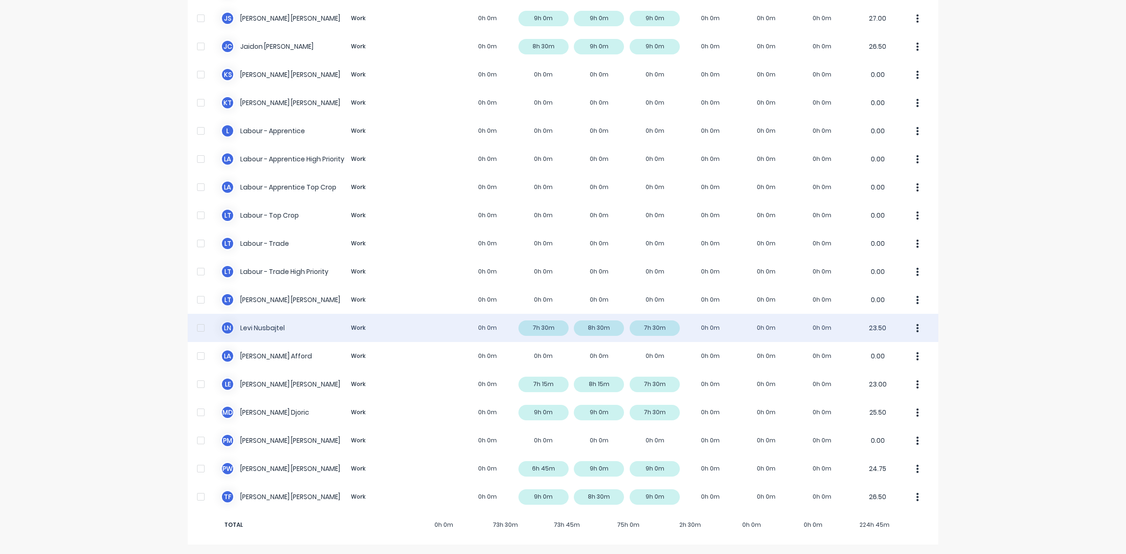
click at [654, 329] on div "[PERSON_NAME] Nusbajtel Work 0h 0m 7h 30m 8h 30m 7h 30m 0h 0m 0h 0m 0h 0m 23.50" at bounding box center [563, 328] width 751 height 28
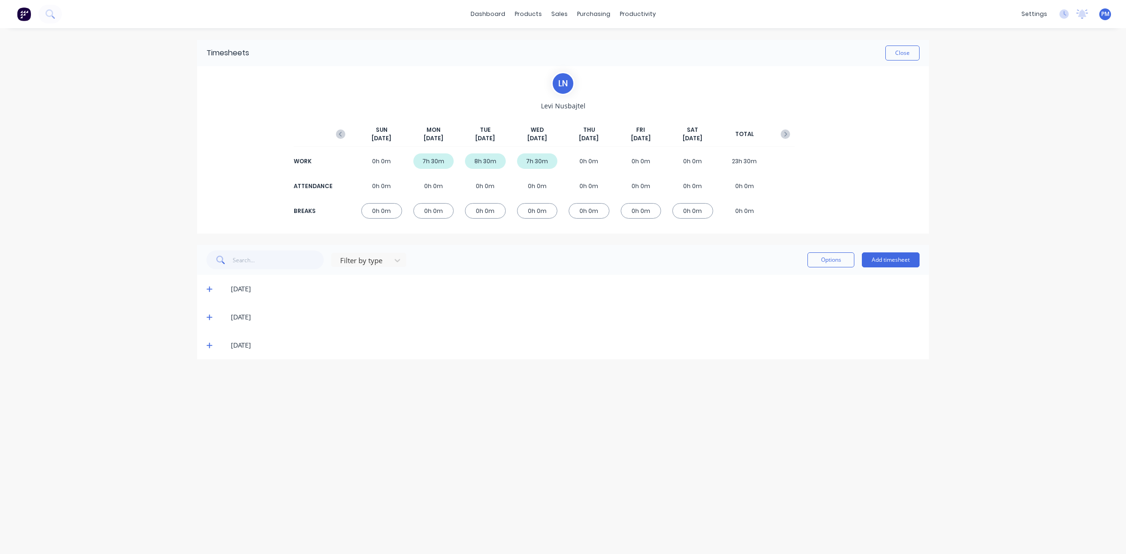
click at [210, 345] on icon at bounding box center [209, 346] width 6 height 6
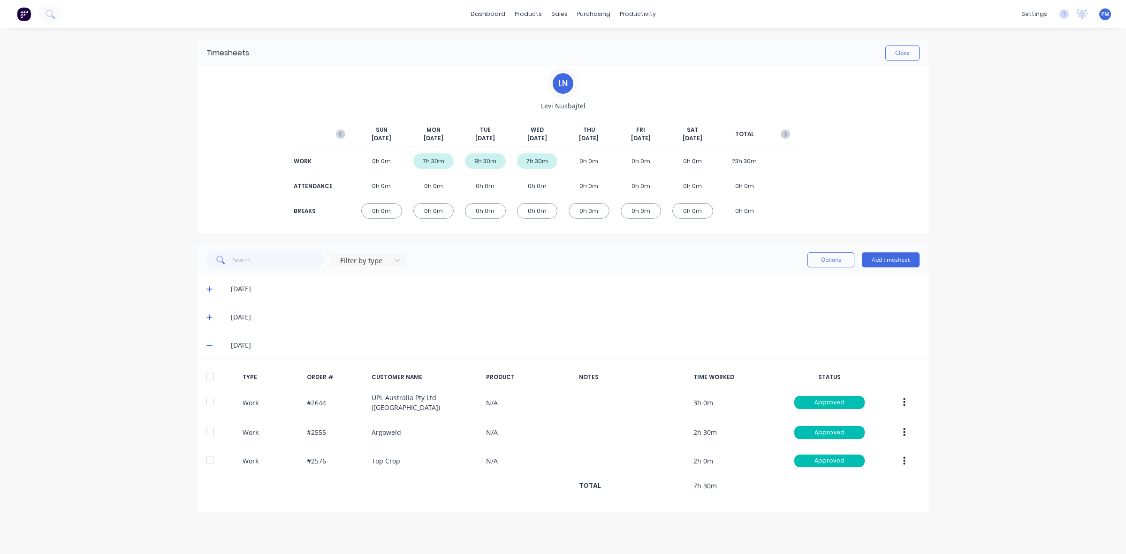
click at [210, 345] on icon at bounding box center [209, 345] width 6 height 1
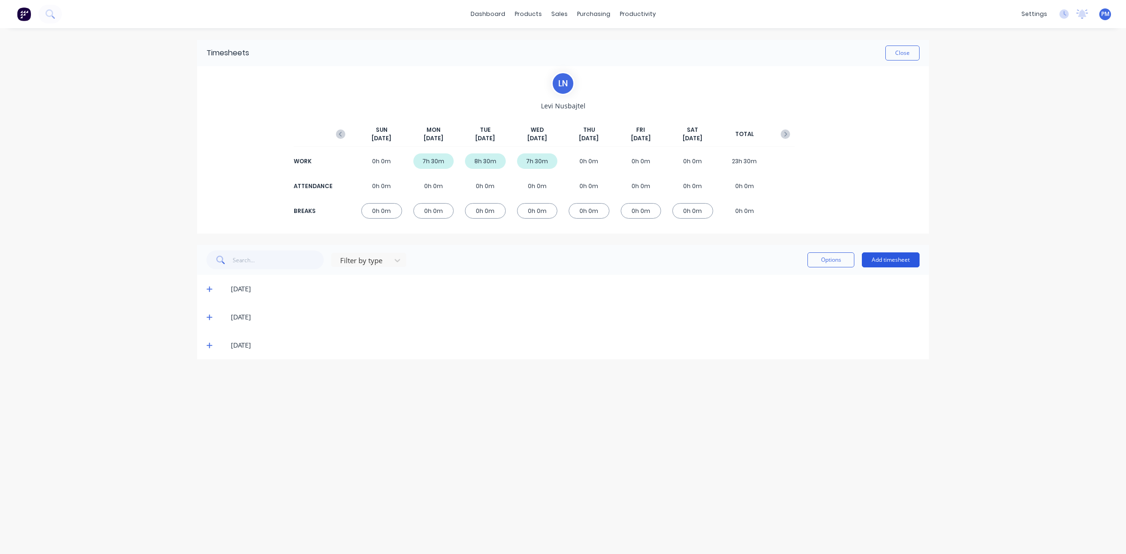
click at [909, 259] on button "Add timesheet" at bounding box center [891, 259] width 58 height 15
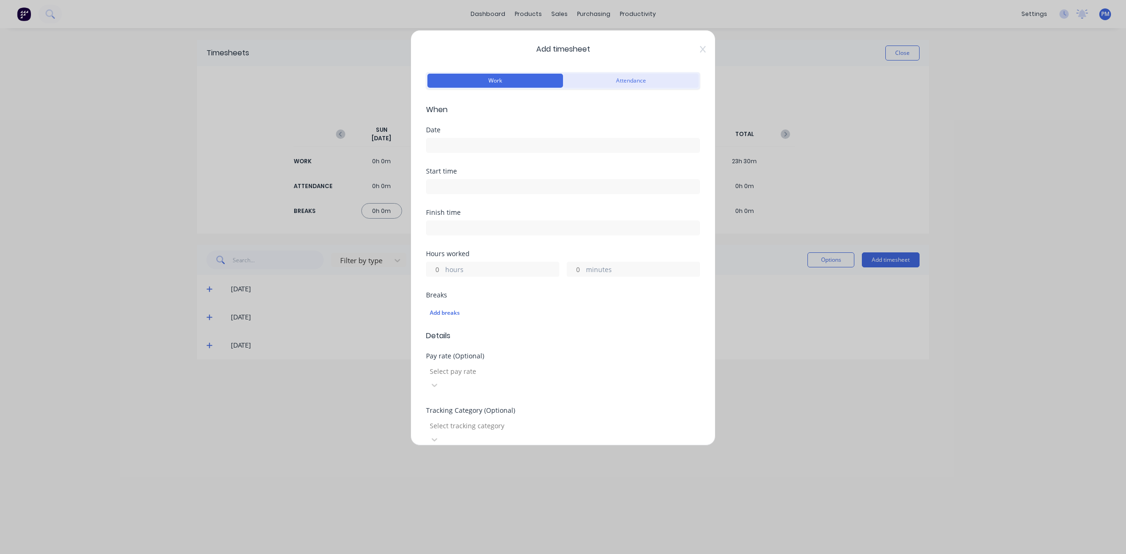
click at [635, 80] on button "Attendance" at bounding box center [631, 81] width 136 height 14
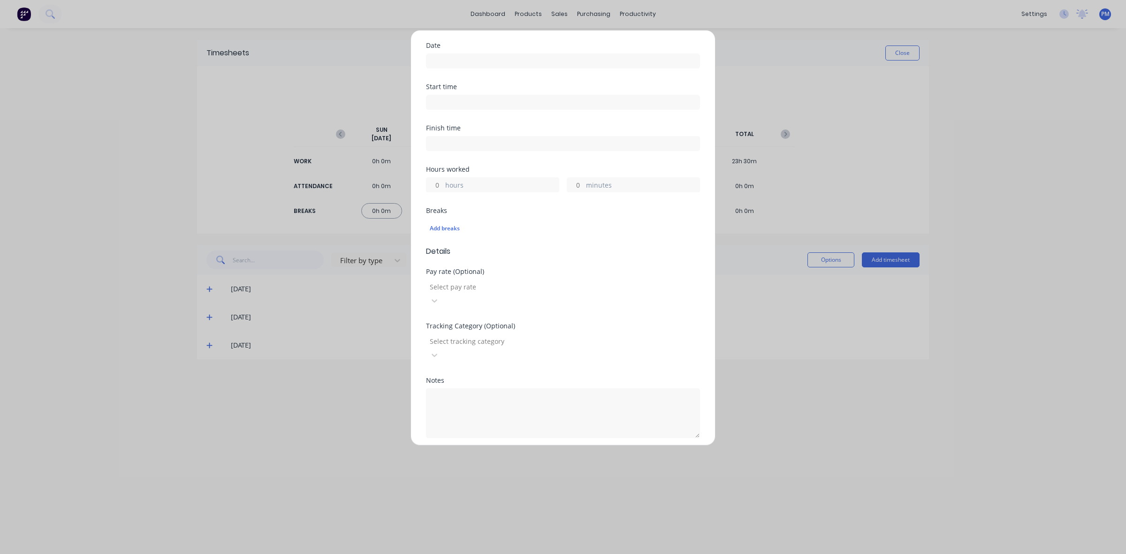
scroll to position [94, 0]
click at [610, 444] on button "Cancel" at bounding box center [607, 451] width 38 height 15
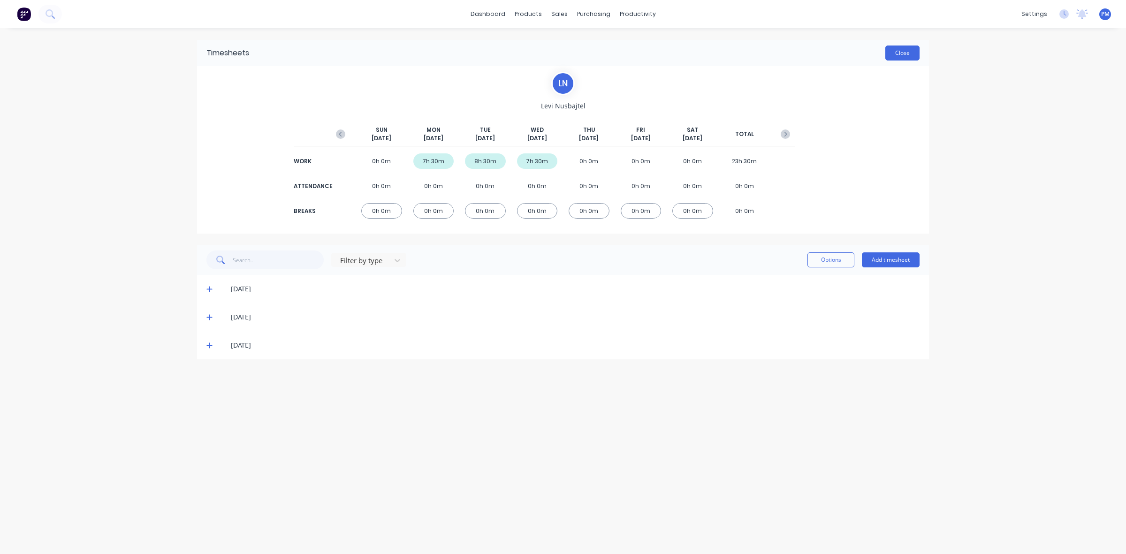
click at [906, 52] on button "Close" at bounding box center [902, 53] width 34 height 15
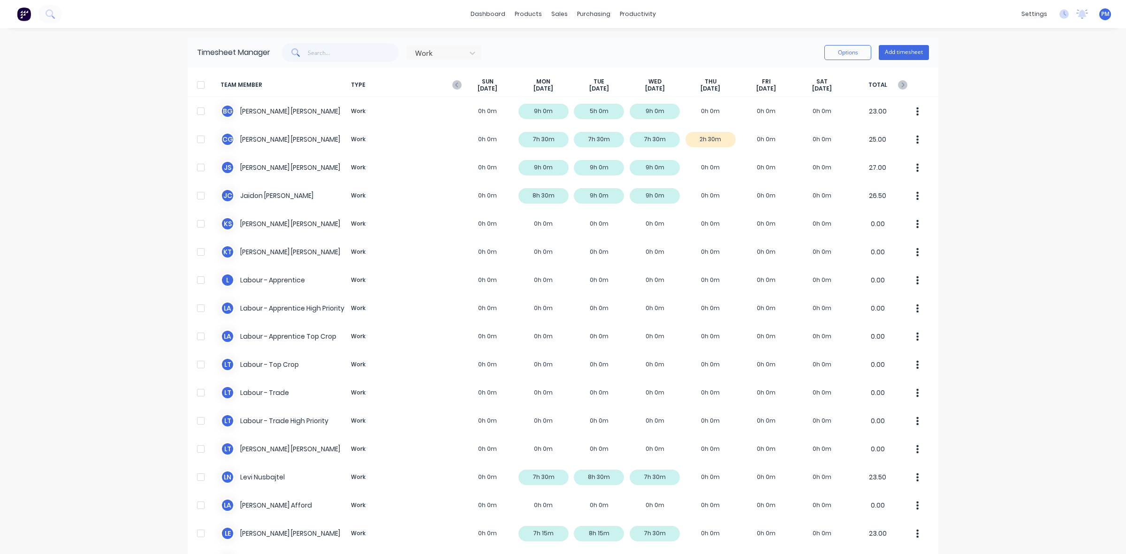
click at [1105, 368] on div "dashboard products sales purchasing productivity dashboard products Product Cat…" at bounding box center [563, 277] width 1126 height 554
click at [651, 57] on link "Planner" at bounding box center [670, 63] width 124 height 19
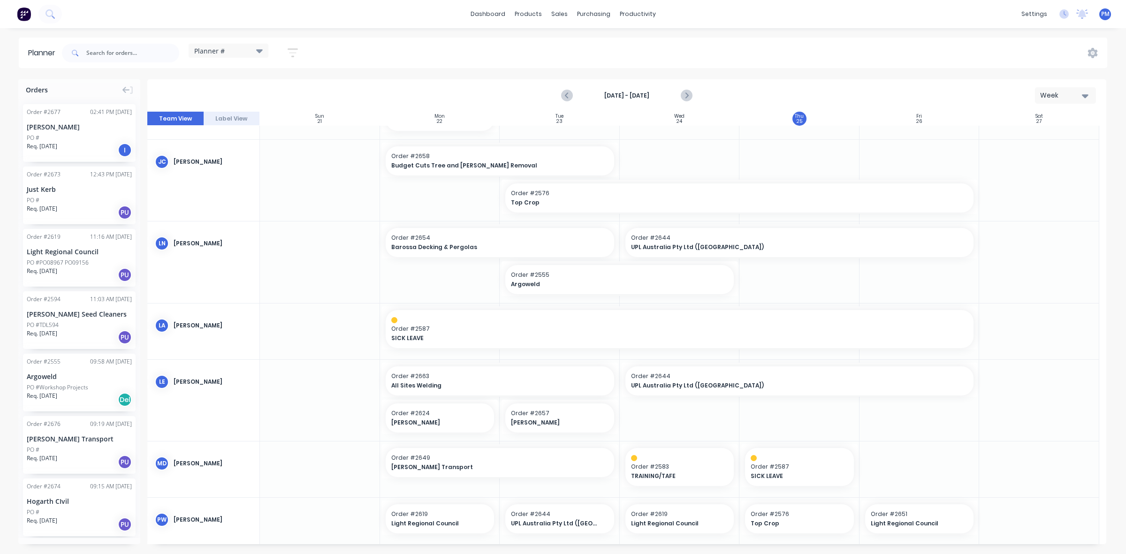
scroll to position [293, 0]
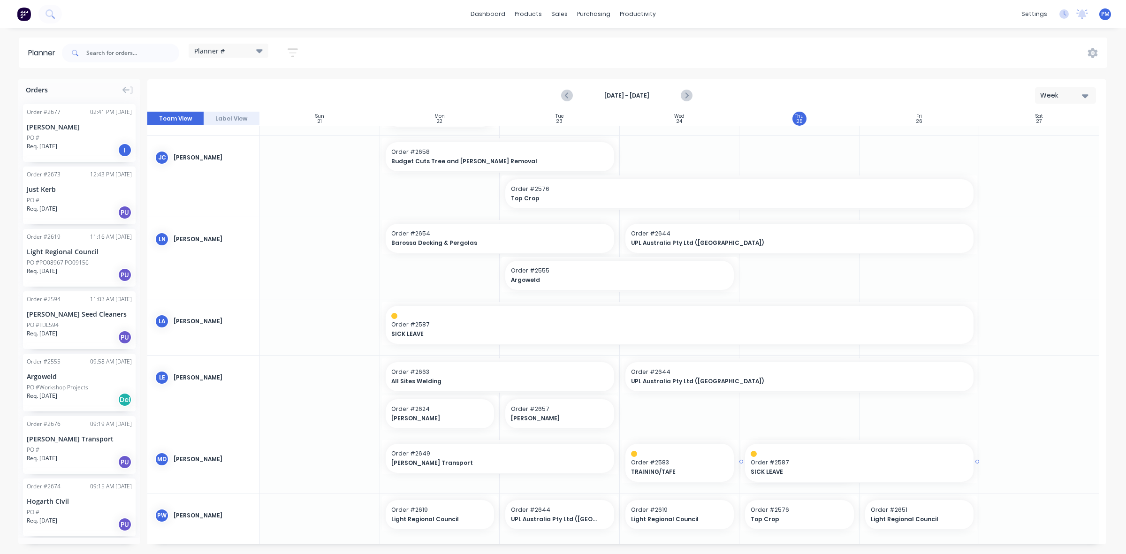
drag, startPoint x: 854, startPoint y: 461, endPoint x: 913, endPoint y: 458, distance: 58.7
click at [1036, 435] on div at bounding box center [1039, 396] width 120 height 81
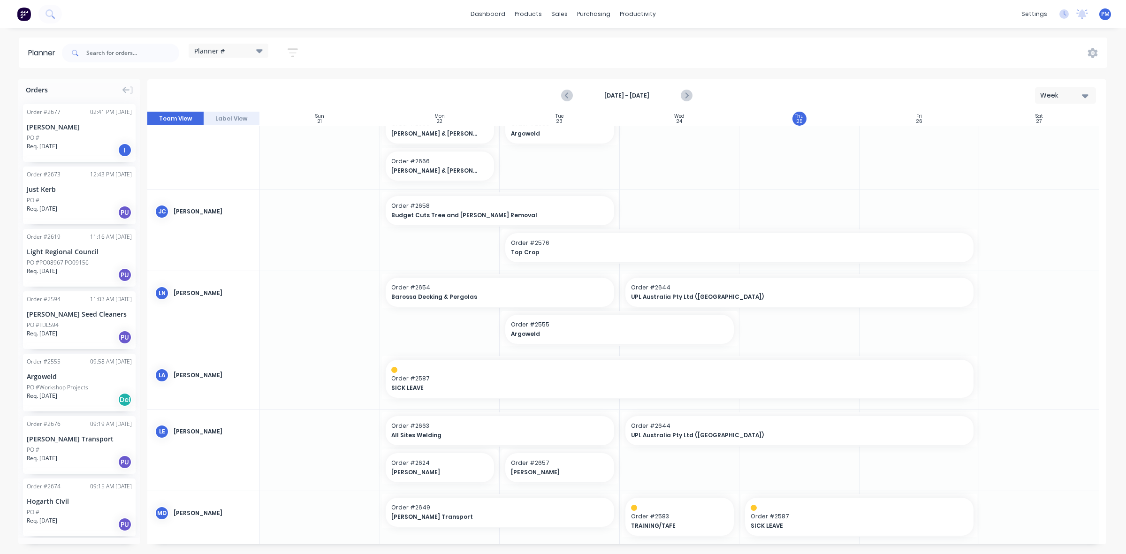
scroll to position [232, 0]
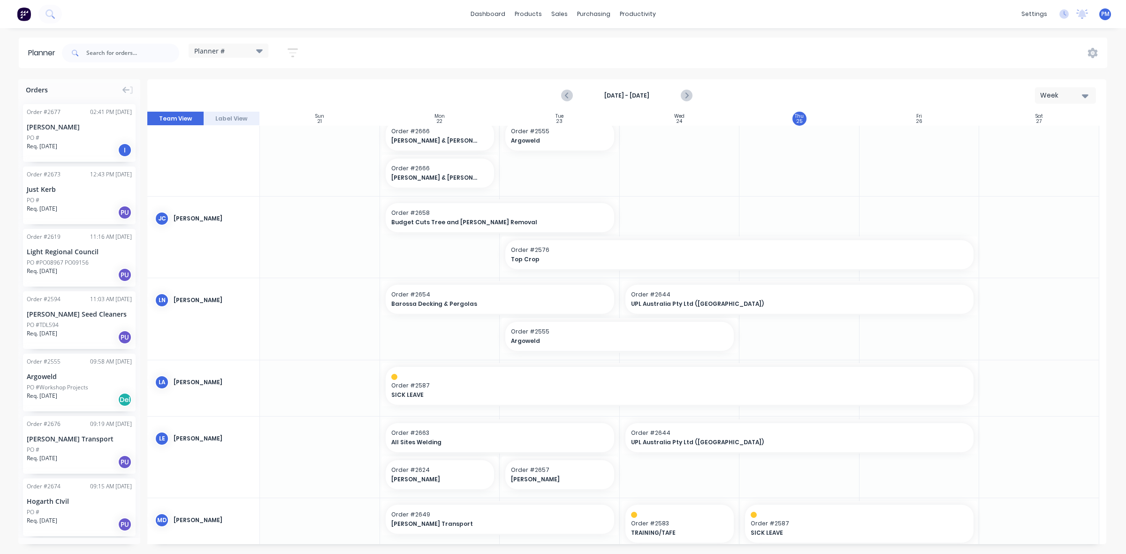
drag, startPoint x: 904, startPoint y: 467, endPoint x: 904, endPoint y: 146, distance: 320.9
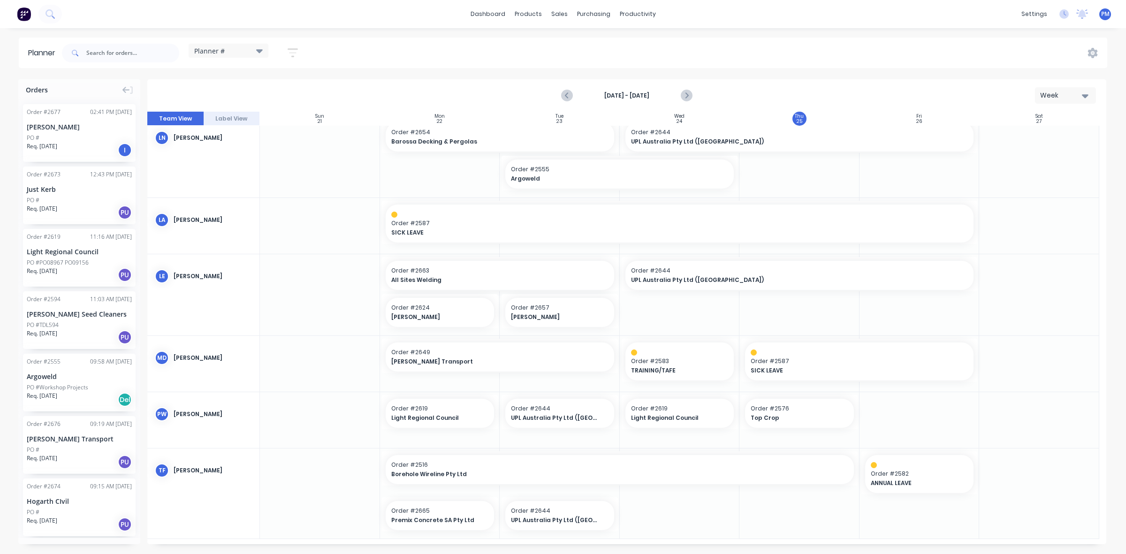
scroll to position [396, 0]
click at [104, 57] on input "text" at bounding box center [132, 53] width 93 height 19
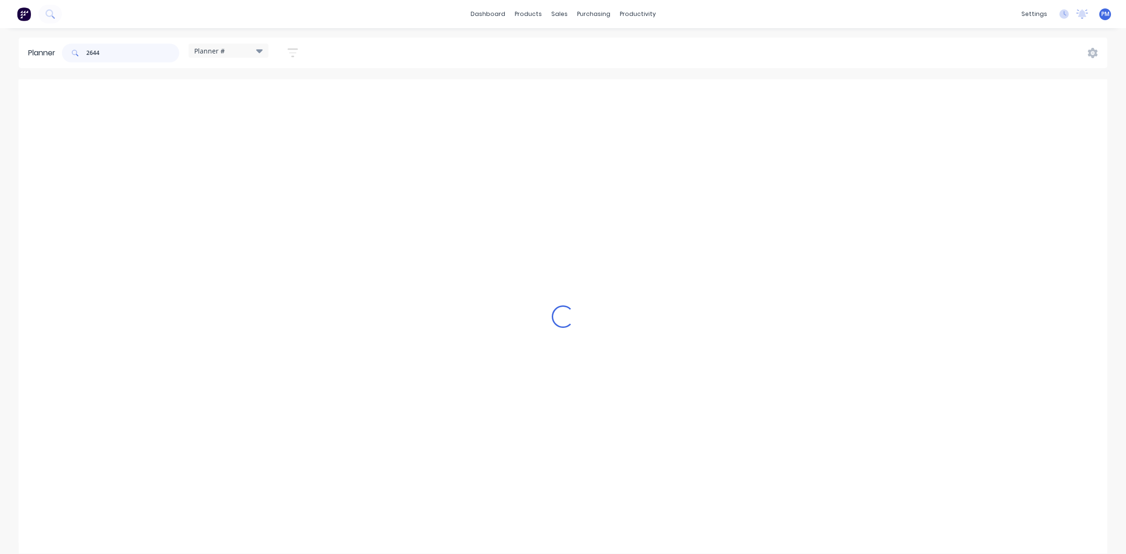
scroll to position [144, 0]
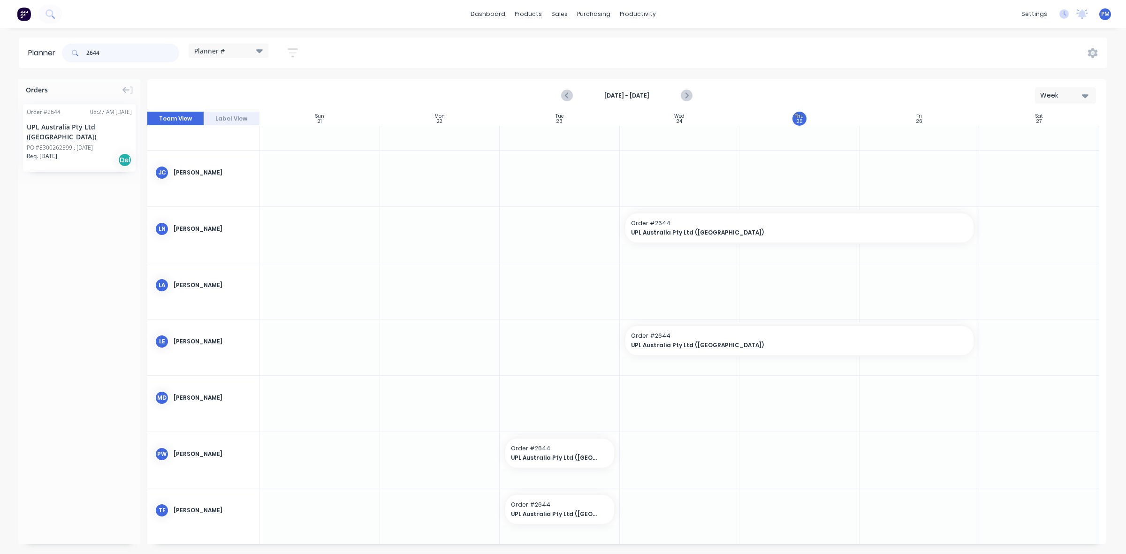
type input "2644"
drag, startPoint x: 70, startPoint y: 137, endPoint x: 908, endPoint y: 445, distance: 892.4
drag, startPoint x: 111, startPoint y: 53, endPoint x: 78, endPoint y: 53, distance: 32.8
click at [78, 53] on div "2644" at bounding box center [120, 53] width 117 height 19
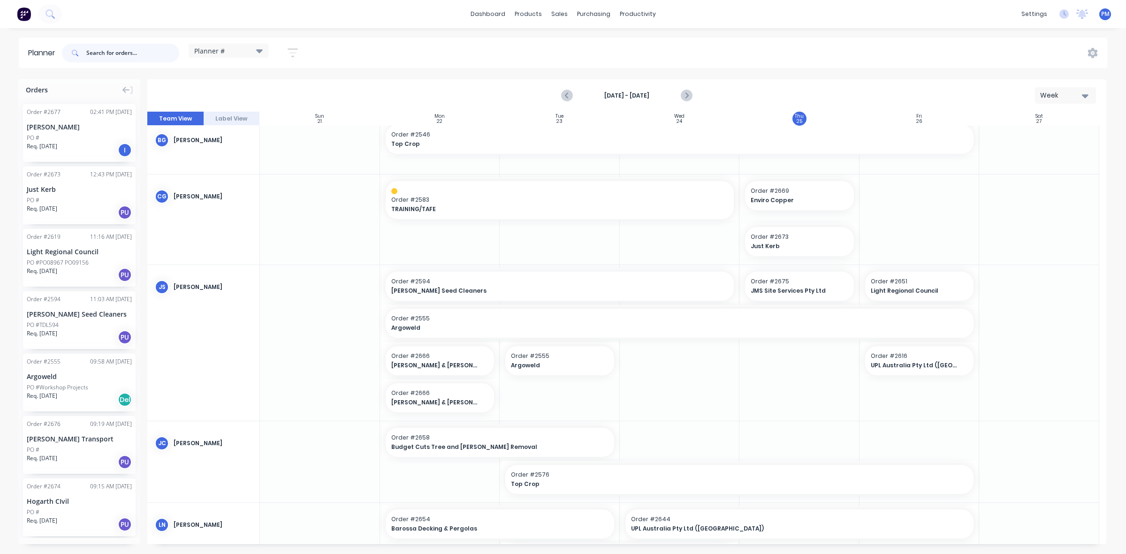
scroll to position [0, 0]
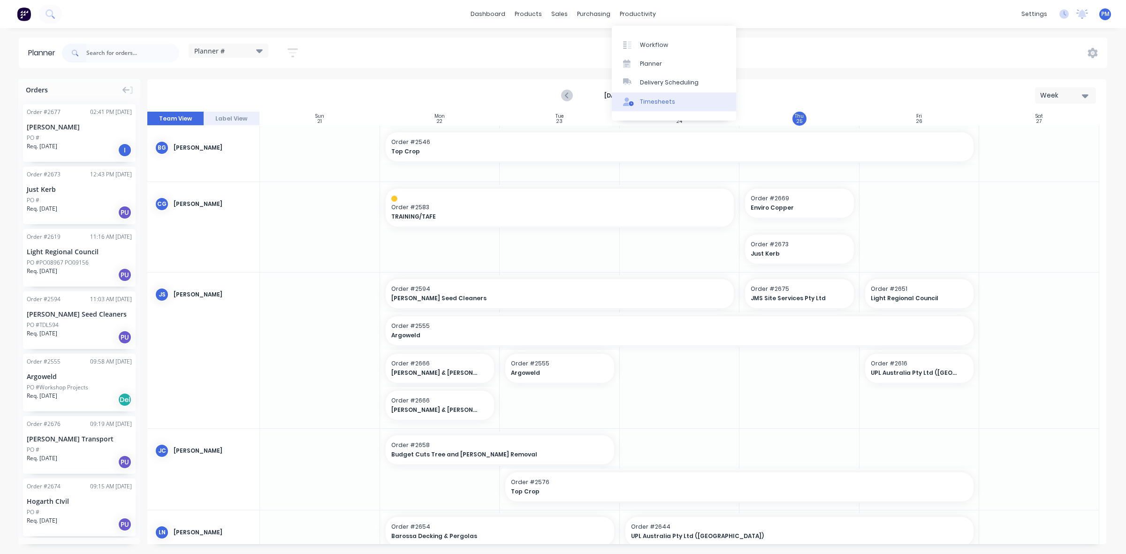
click at [663, 99] on div "Timesheets" at bounding box center [657, 102] width 35 height 8
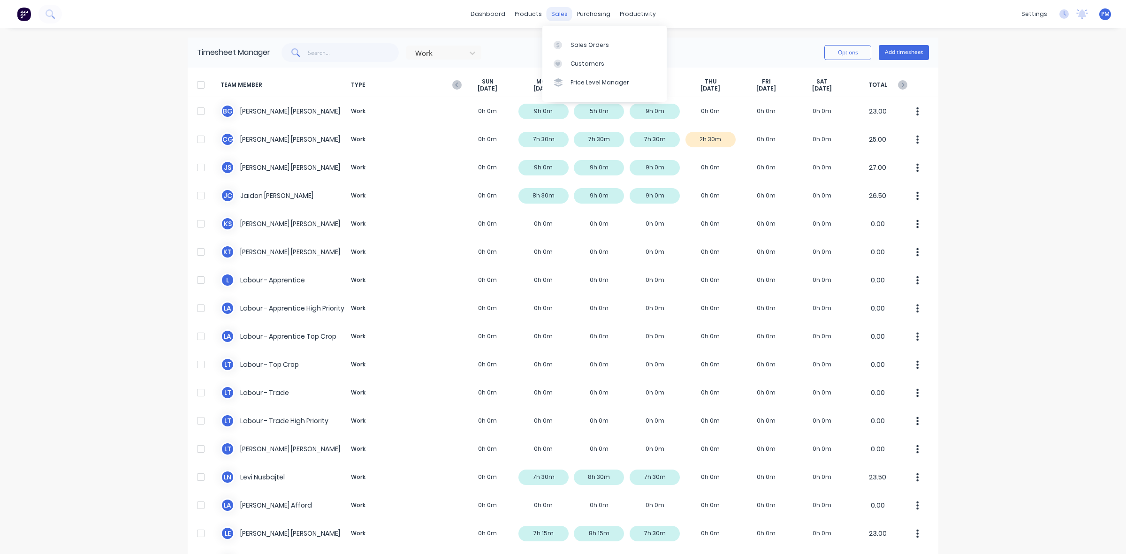
click at [554, 12] on div "sales" at bounding box center [560, 14] width 26 height 14
